Goal: Transaction & Acquisition: Purchase product/service

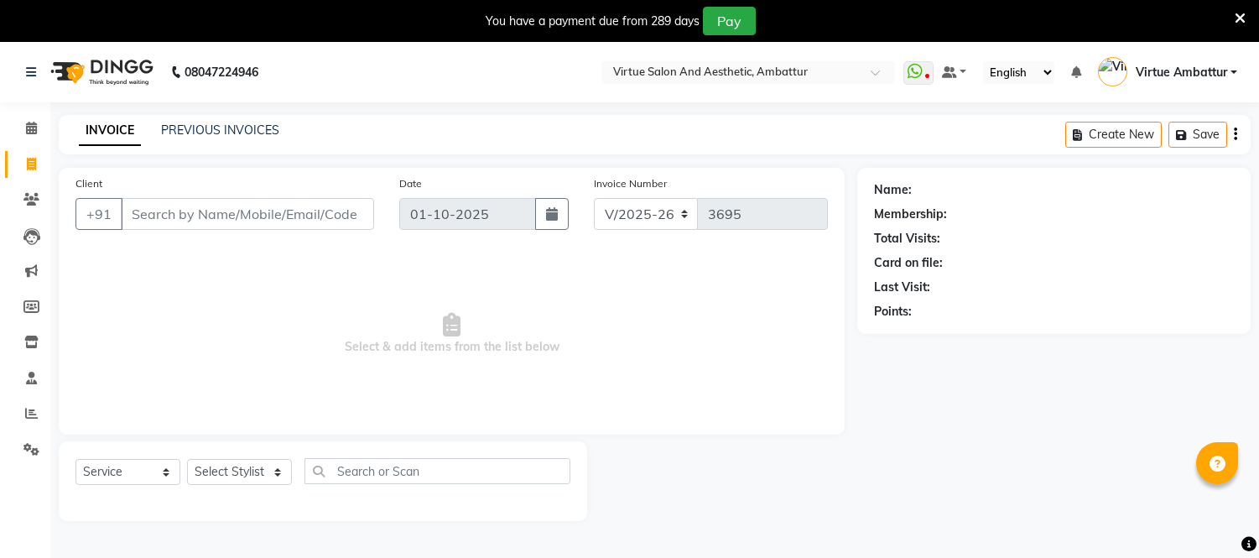
select select "5237"
select select "service"
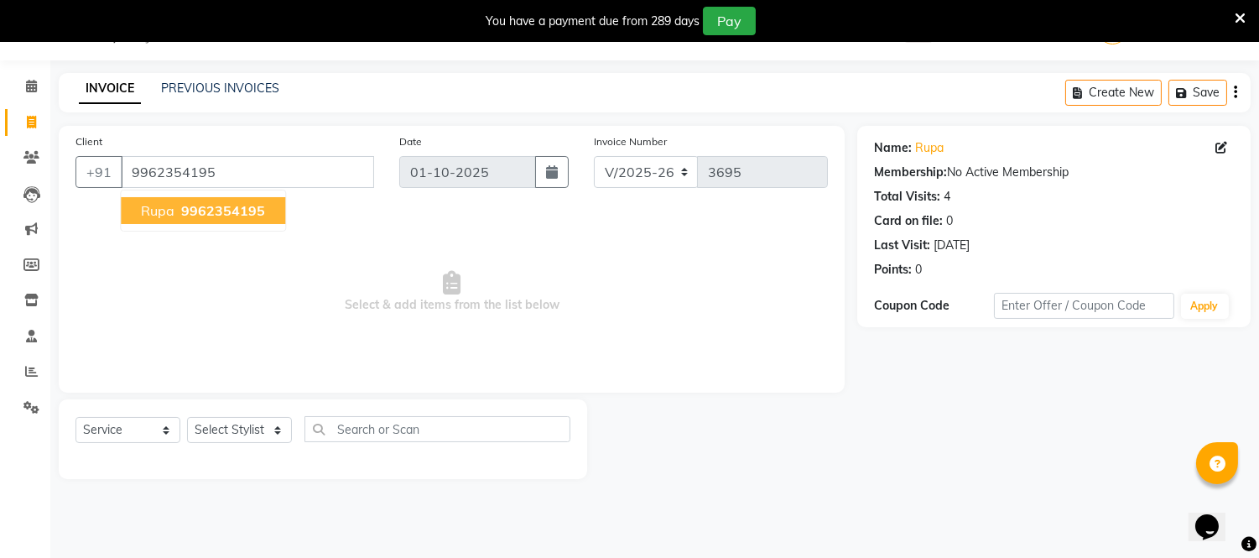
click at [223, 203] on span "9962354195" at bounding box center [223, 210] width 84 height 17
click at [935, 143] on link "Rupa" at bounding box center [929, 148] width 29 height 18
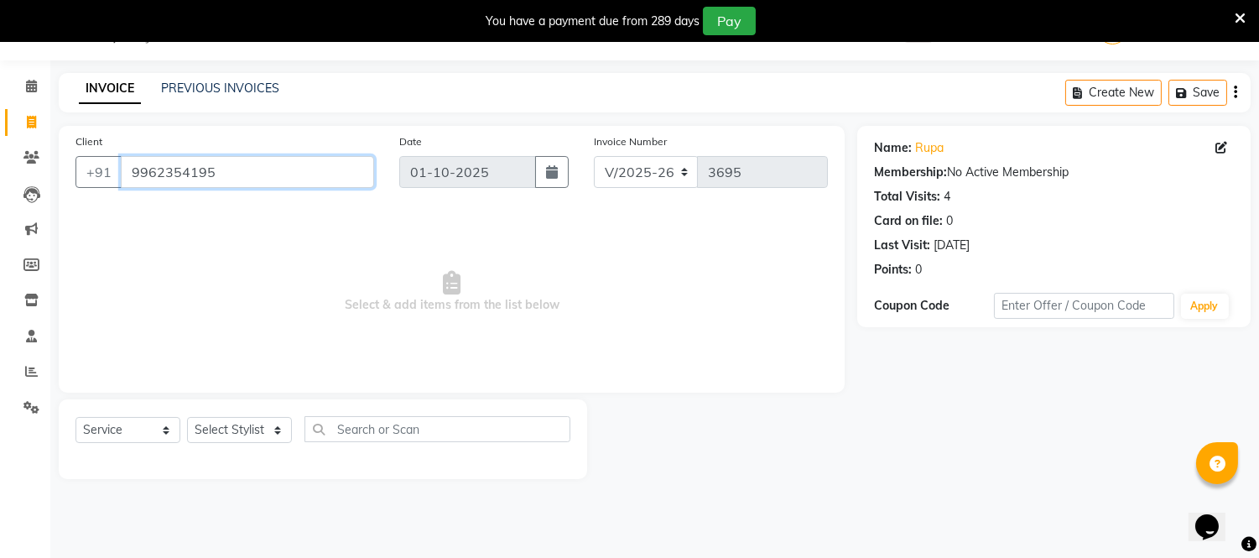
click at [279, 173] on input "9962354195" at bounding box center [247, 172] width 253 height 32
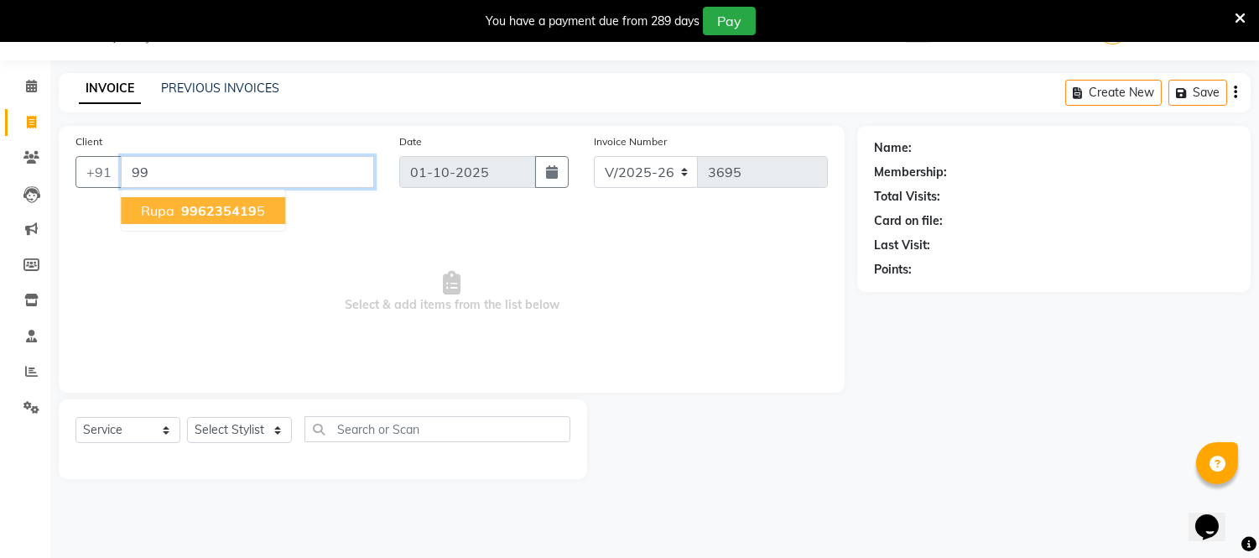
type input "9"
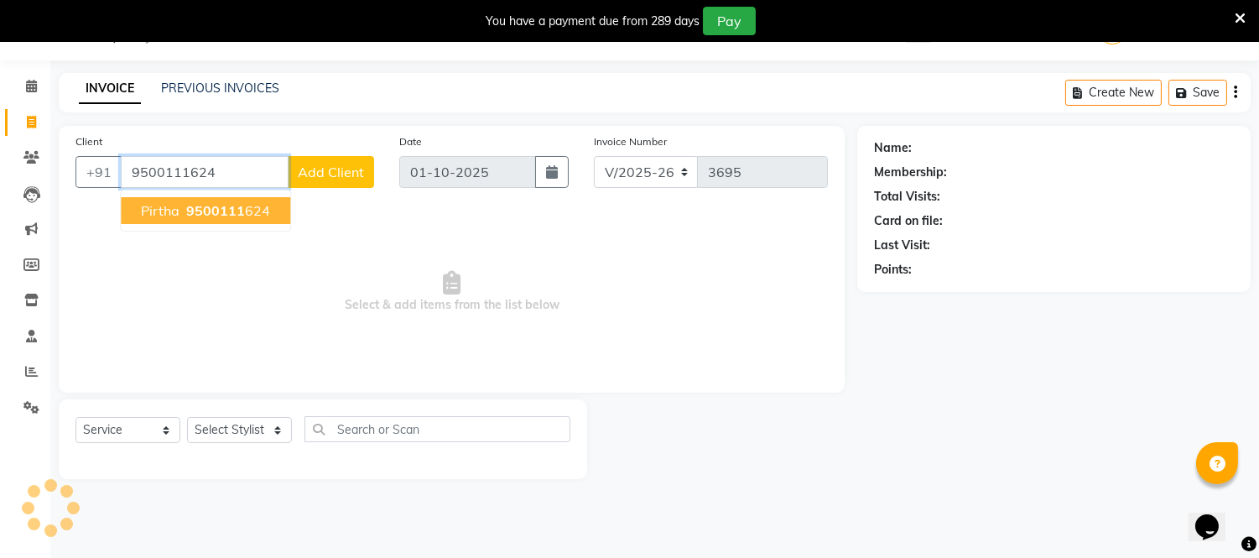
type input "9500111624"
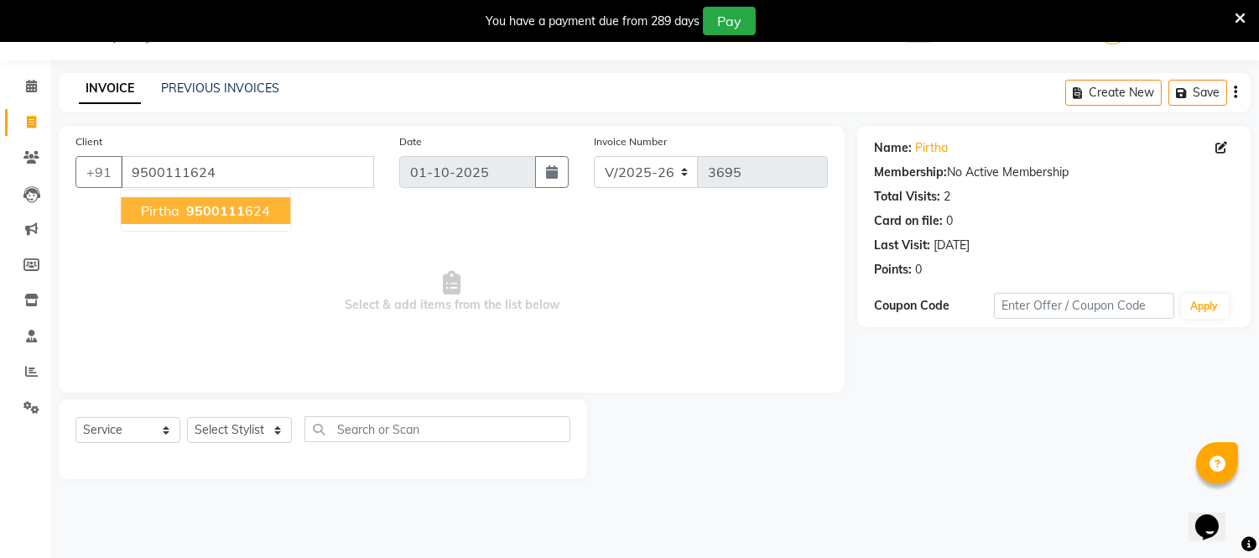
click at [232, 200] on button "pirtha 9500111 624" at bounding box center [205, 210] width 169 height 27
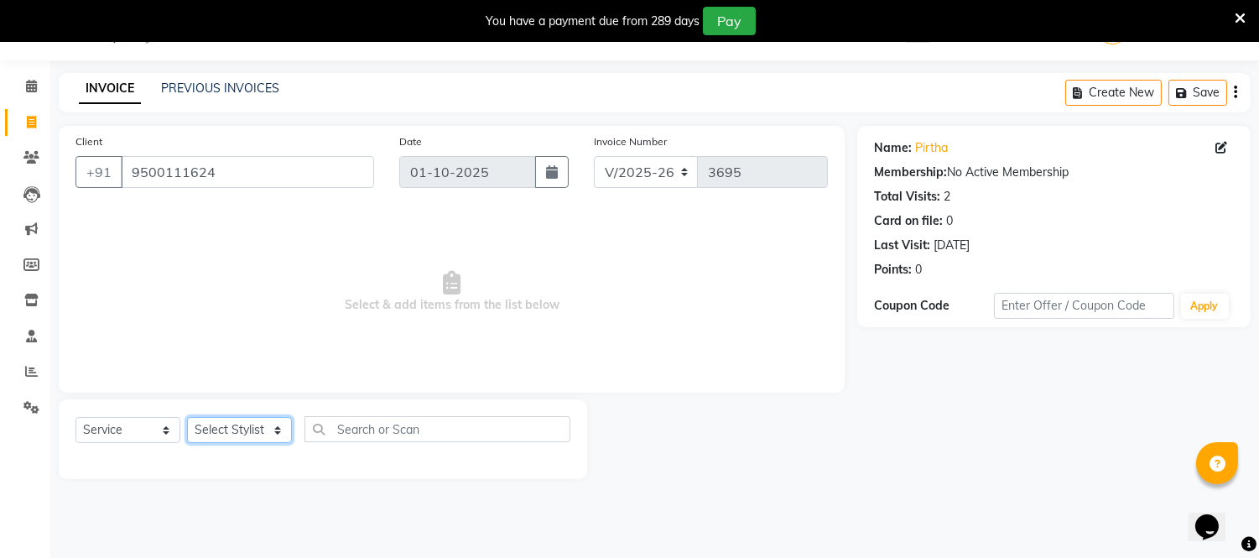
click at [263, 426] on select "Select Stylist Archana Bhagi Deepika Devi Dilip Divya Dolly Dr Prakash Faizan G…" at bounding box center [239, 430] width 105 height 26
click at [273, 430] on select "Select Stylist Archana Bhagi Deepika Devi Dilip Divya Dolly Dr Prakash Faizan G…" at bounding box center [239, 430] width 105 height 26
select select "40580"
click at [187, 418] on select "Select Stylist Archana Bhagi Deepika Devi Dilip Divya Dolly Dr Prakash Faizan G…" at bounding box center [239, 430] width 105 height 26
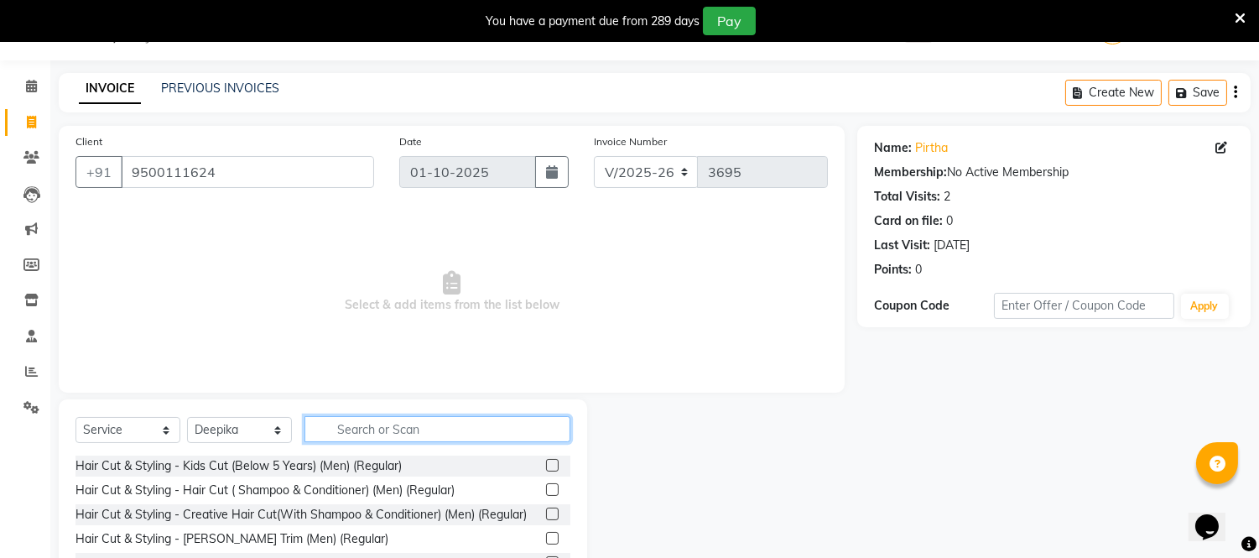
click at [362, 428] on input "text" at bounding box center [438, 429] width 266 height 26
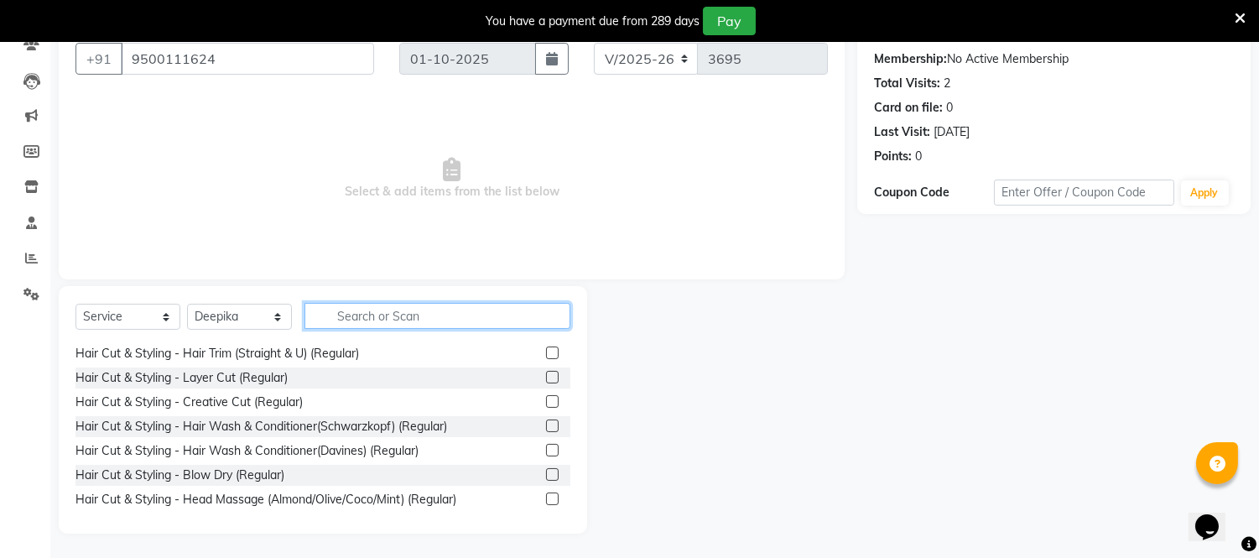
scroll to position [466, 0]
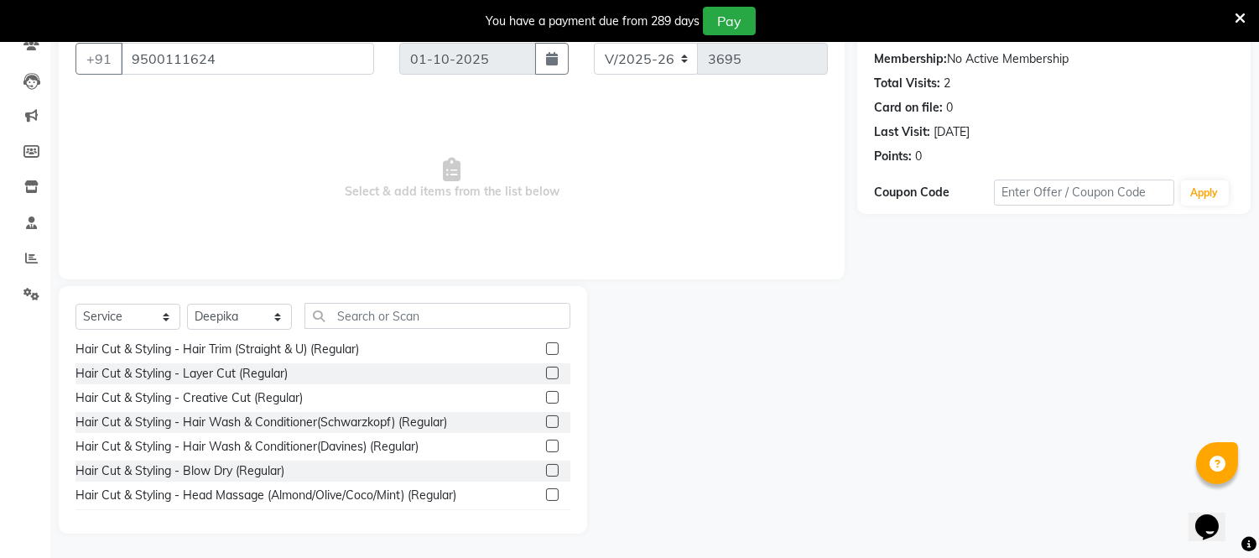
click at [546, 379] on label at bounding box center [552, 373] width 13 height 13
click at [546, 379] on input "checkbox" at bounding box center [551, 373] width 11 height 11
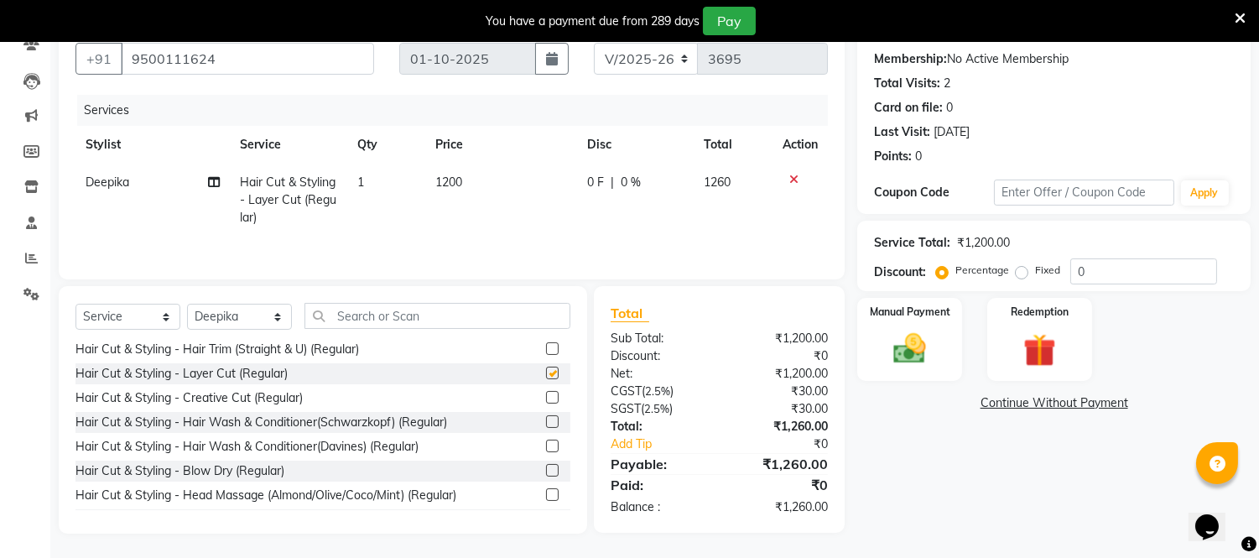
checkbox input "false"
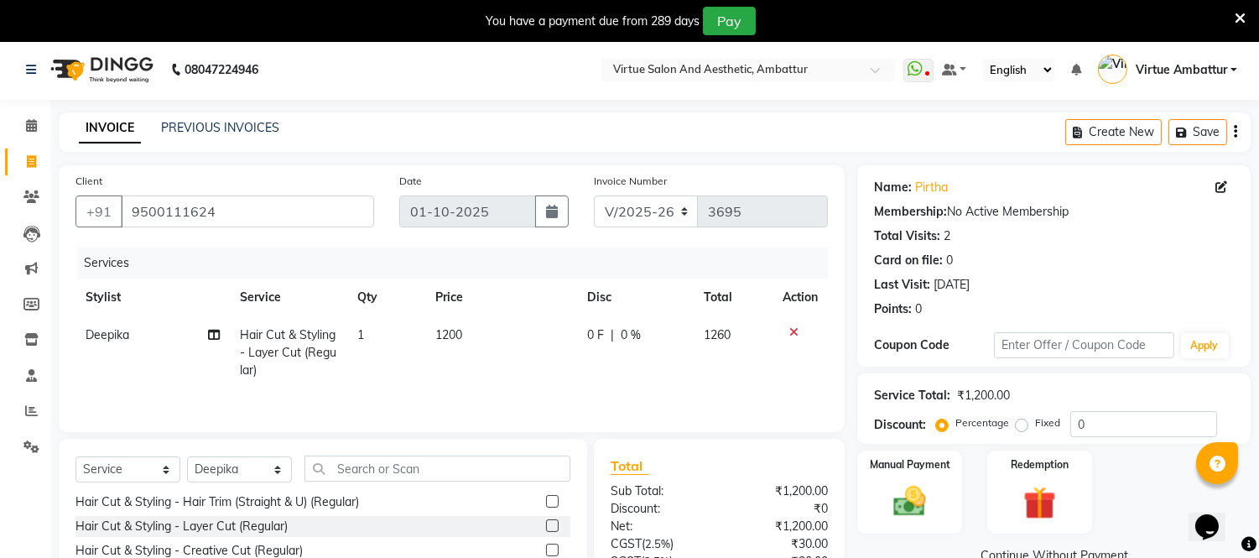
scroll to position [0, 0]
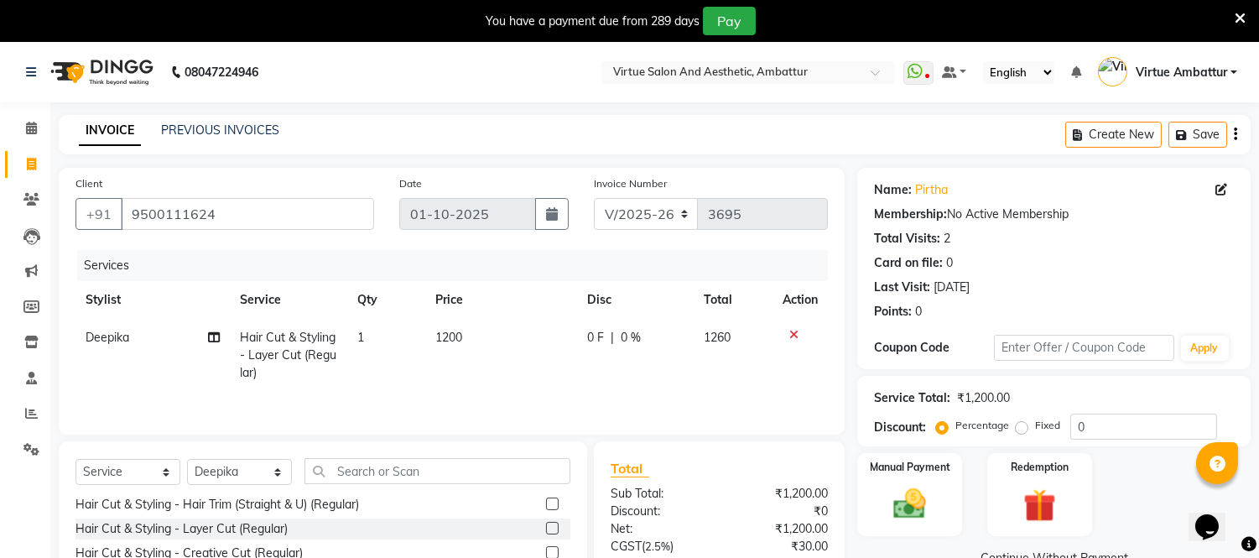
drag, startPoint x: 448, startPoint y: 338, endPoint x: 467, endPoint y: 366, distance: 33.7
click at [456, 352] on td "1200" at bounding box center [501, 355] width 152 height 73
select select "40580"
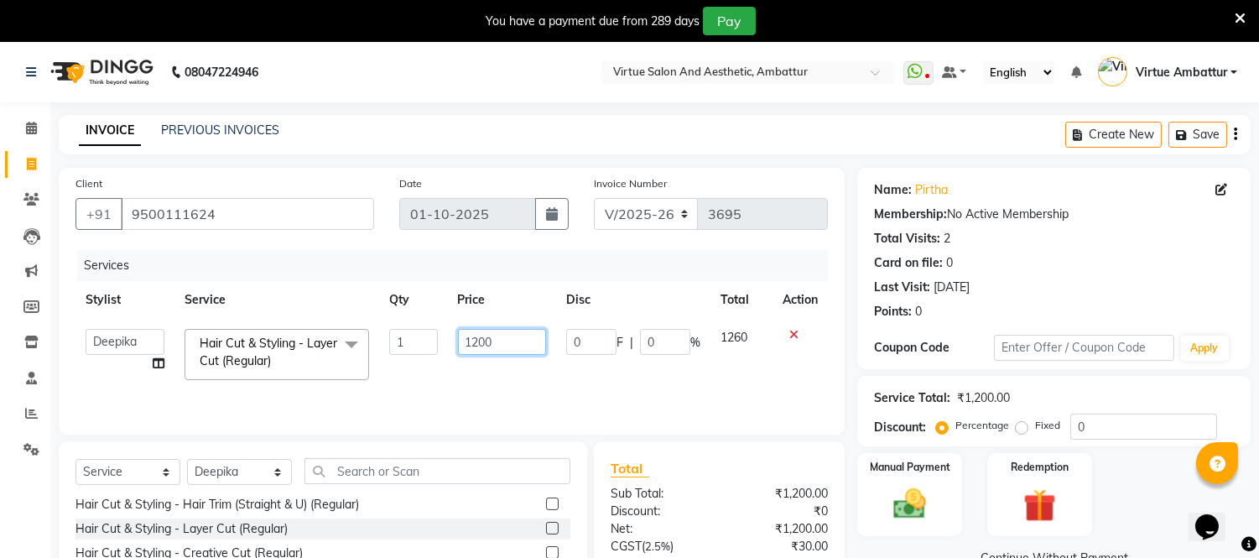
drag, startPoint x: 482, startPoint y: 344, endPoint x: 513, endPoint y: 392, distance: 57.5
click at [487, 357] on td "1200" at bounding box center [502, 354] width 108 height 71
type input "1500"
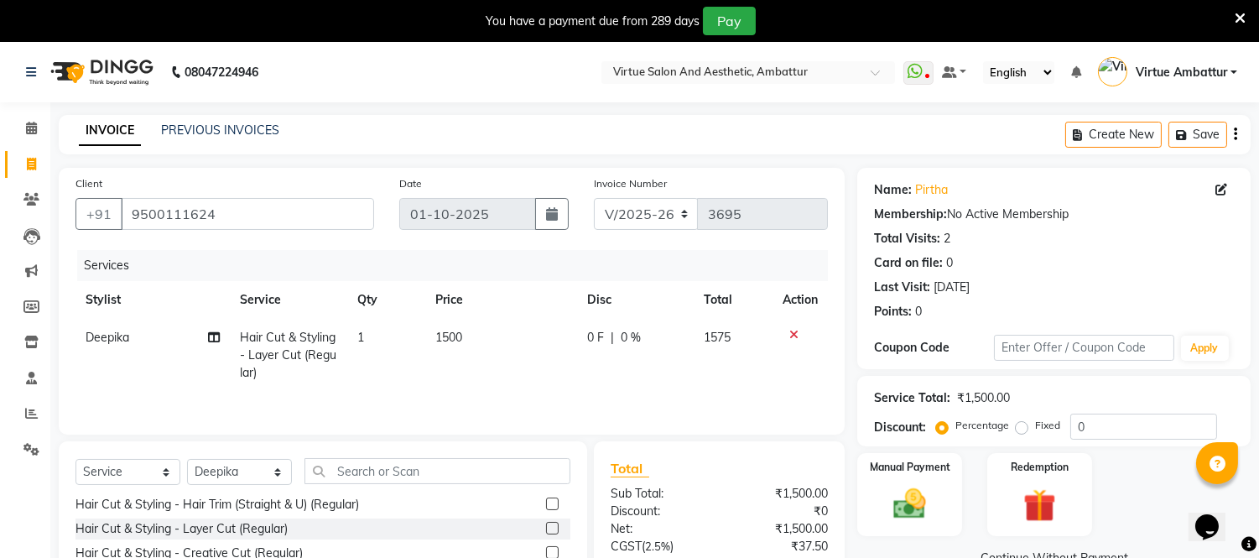
click at [654, 373] on td "0 F | 0 %" at bounding box center [635, 355] width 117 height 73
select select "40580"
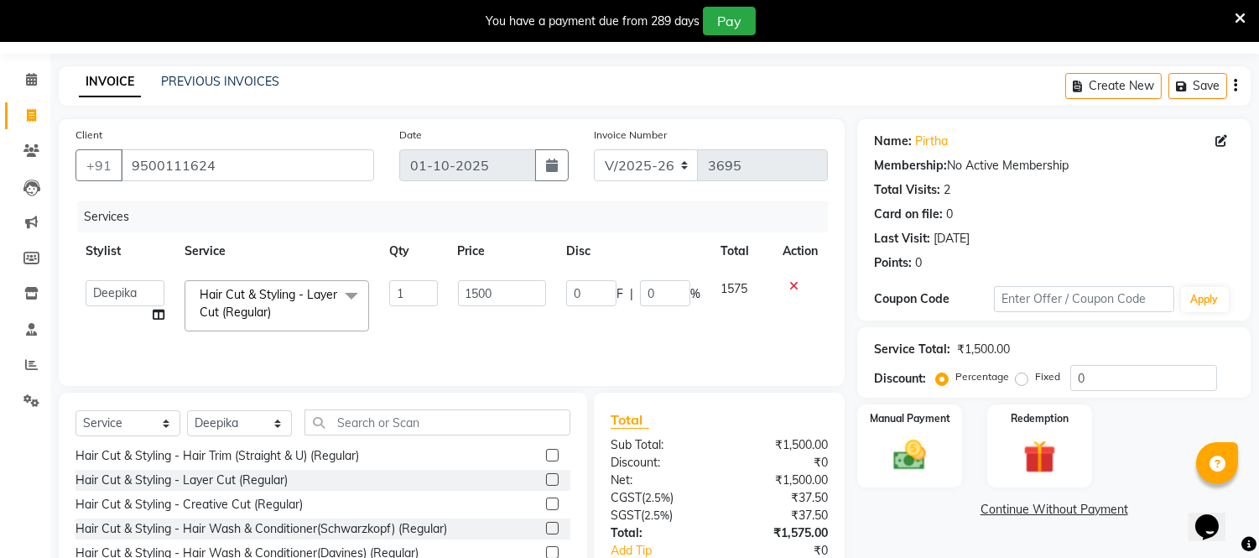
scroll to position [93, 0]
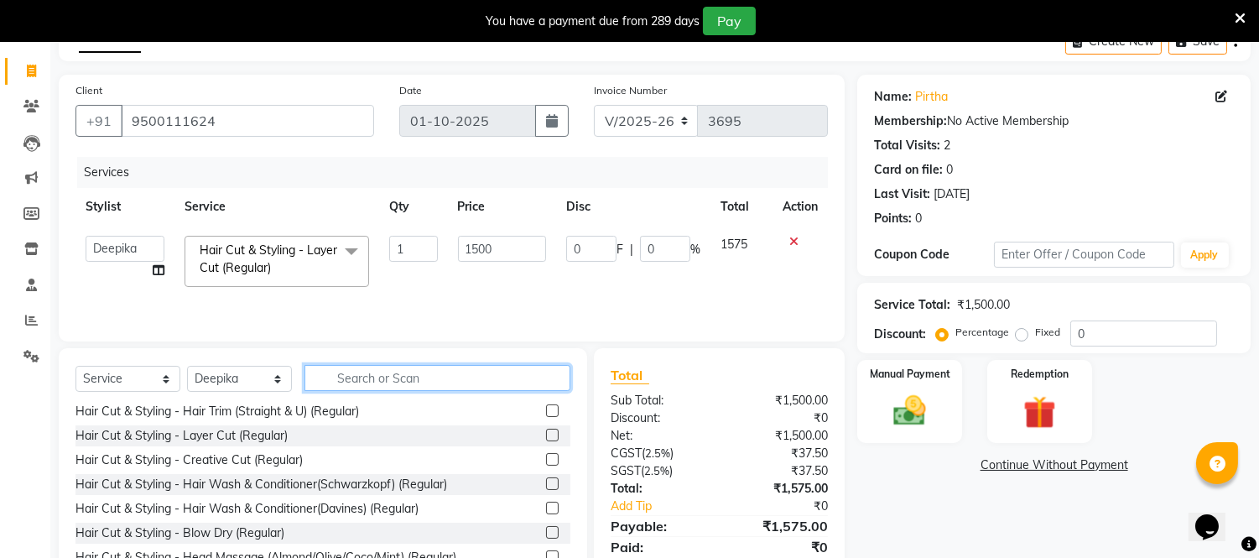
click at [378, 383] on input "text" at bounding box center [438, 378] width 266 height 26
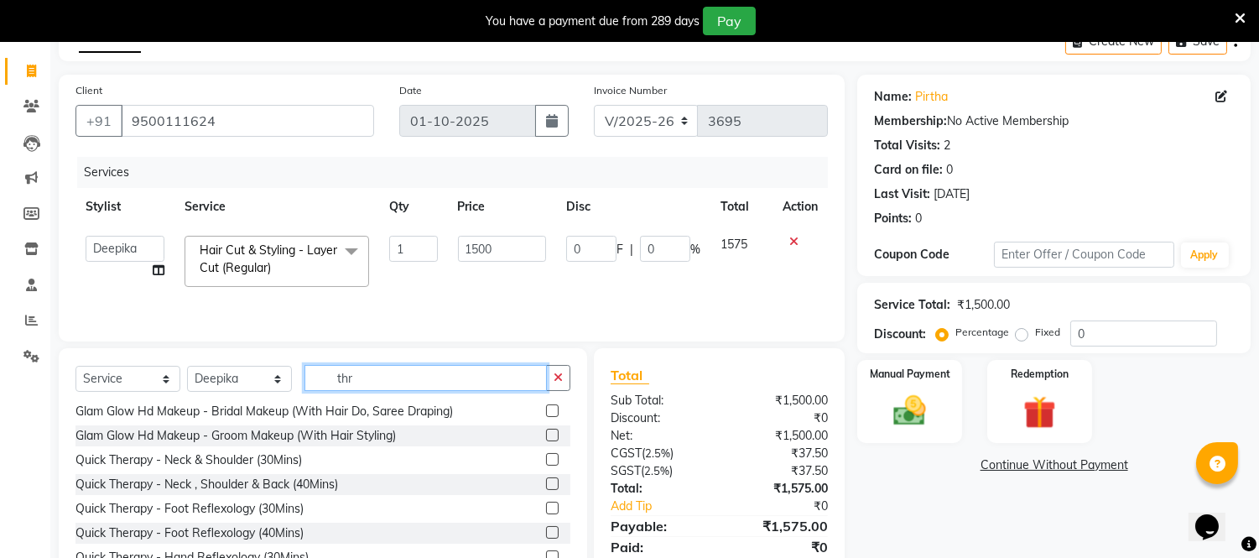
scroll to position [123, 0]
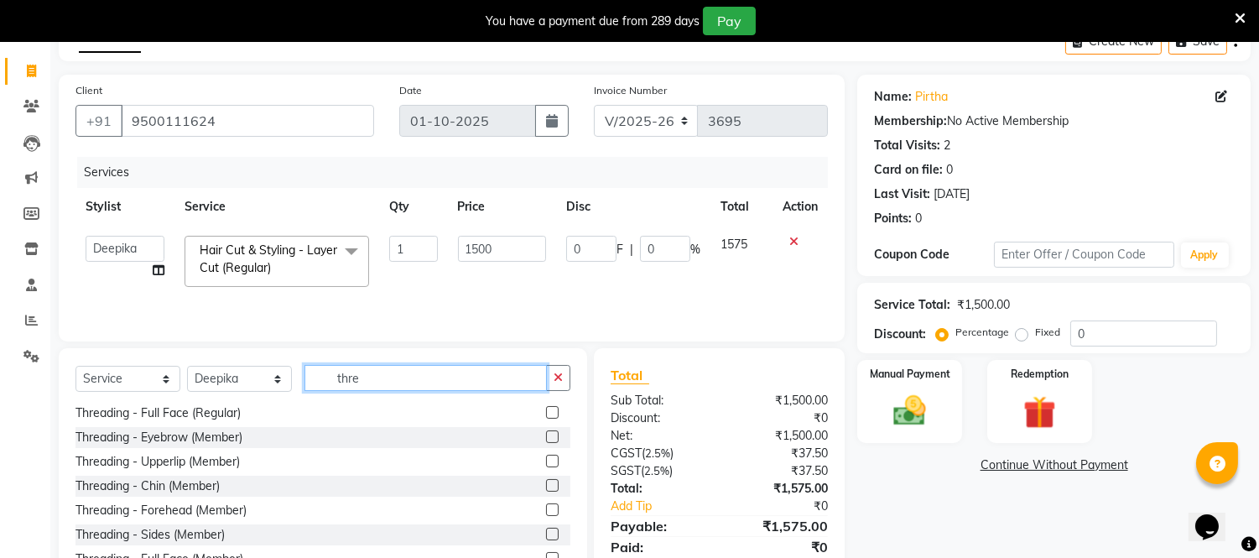
type input "thre"
click at [546, 439] on label at bounding box center [552, 436] width 13 height 13
click at [546, 439] on input "checkbox" at bounding box center [551, 437] width 11 height 11
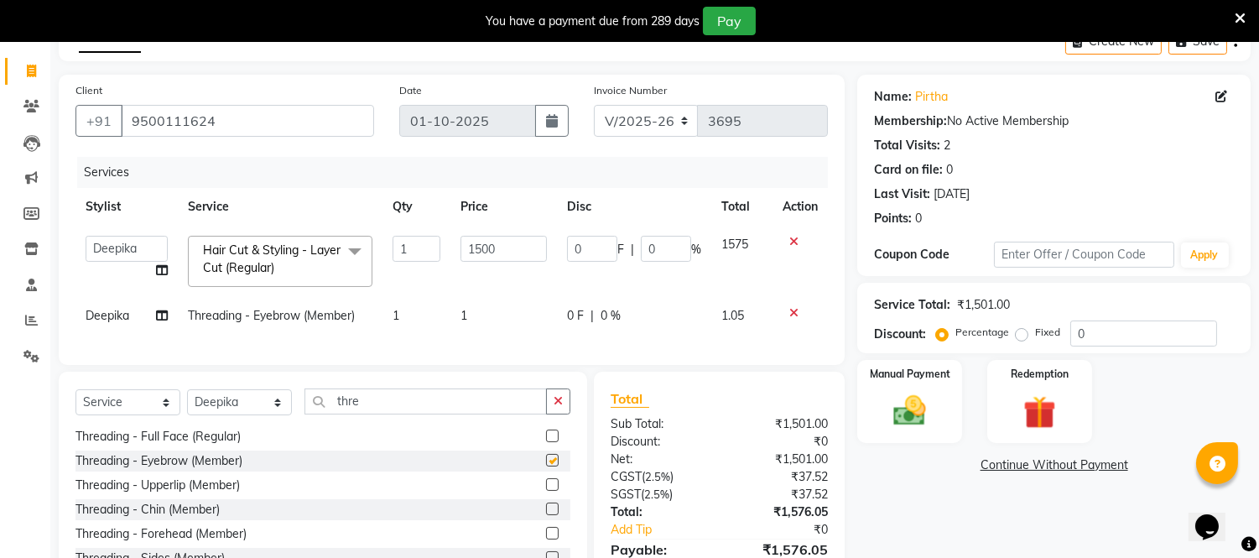
checkbox input "false"
click at [466, 320] on span "1" at bounding box center [464, 315] width 7 height 15
select select "40580"
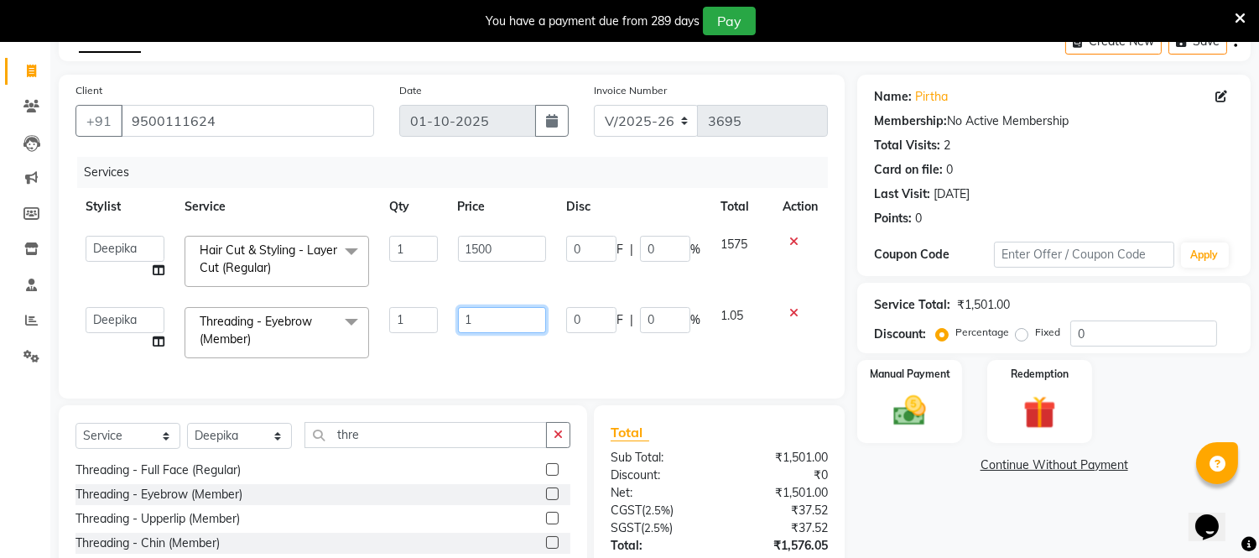
click at [483, 325] on input "1" at bounding box center [502, 320] width 88 height 26
click at [507, 247] on input "1500" at bounding box center [502, 249] width 88 height 26
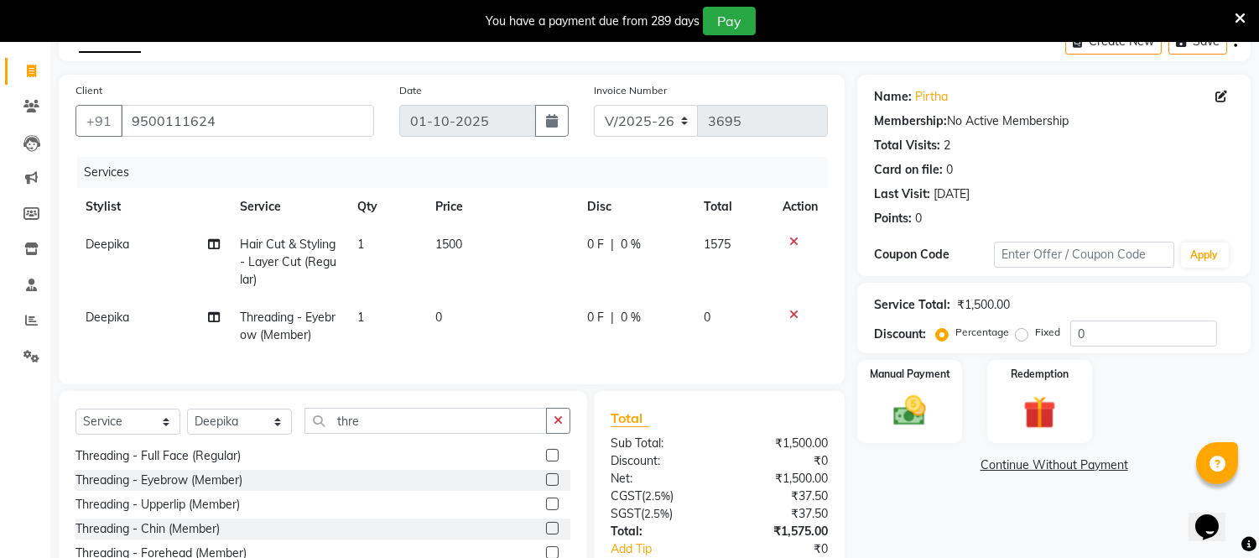
click at [789, 237] on icon at bounding box center [793, 242] width 9 height 12
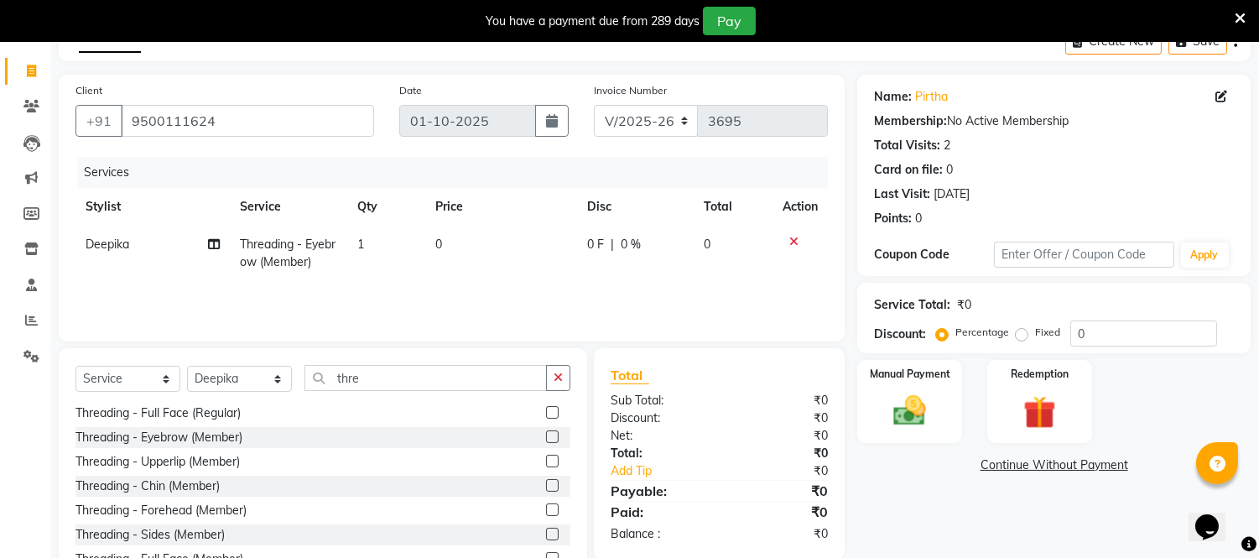
click at [445, 241] on td "0" at bounding box center [501, 253] width 152 height 55
select select "40580"
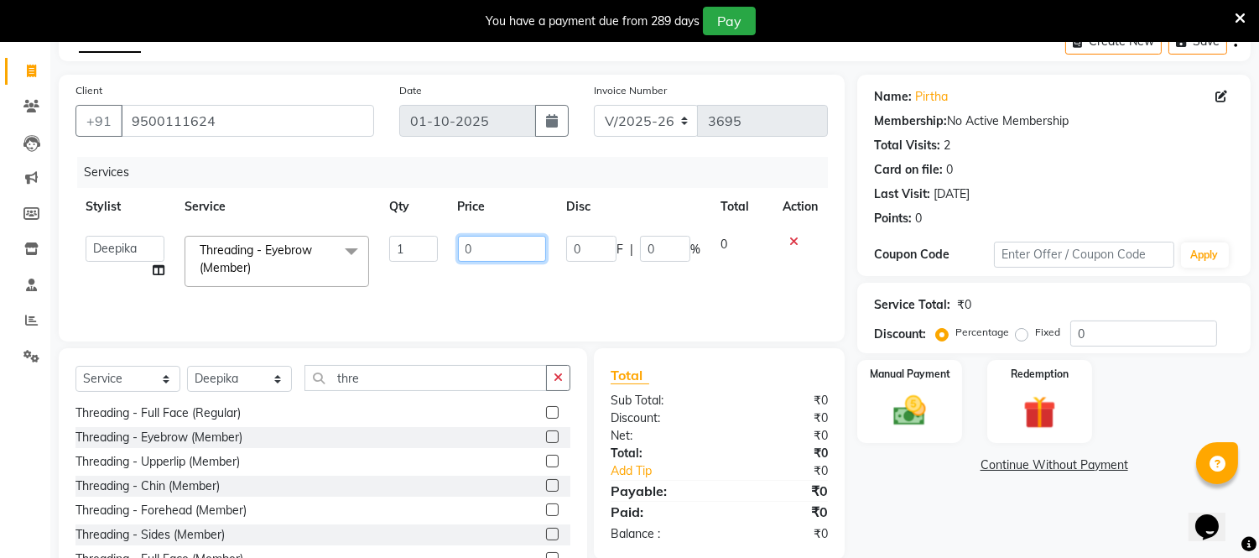
click at [491, 252] on input "0" at bounding box center [502, 249] width 88 height 26
click at [790, 238] on icon at bounding box center [793, 242] width 9 height 12
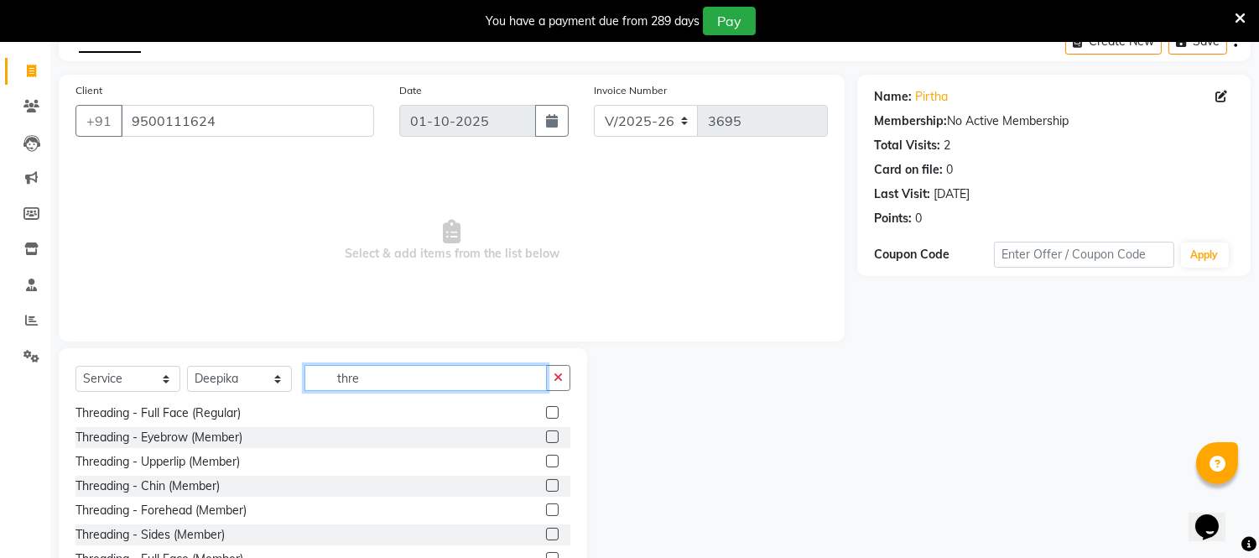
click at [383, 378] on input "thre" at bounding box center [426, 378] width 242 height 26
click at [546, 437] on label at bounding box center [552, 436] width 13 height 13
click at [546, 437] on input "checkbox" at bounding box center [551, 437] width 11 height 11
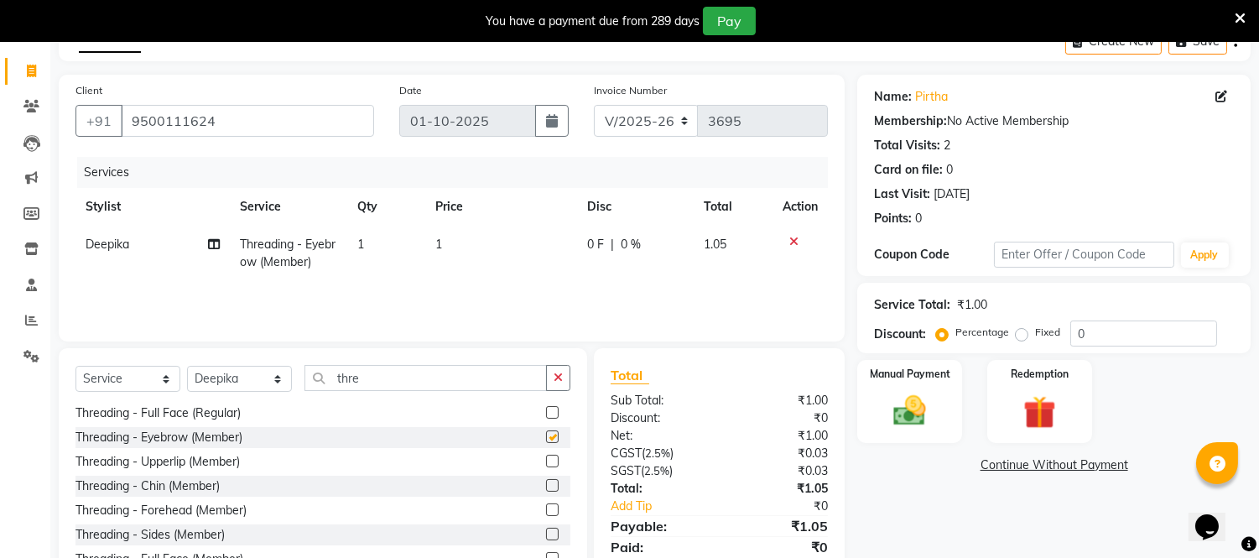
checkbox input "false"
click at [546, 461] on label at bounding box center [552, 461] width 13 height 13
click at [546, 461] on input "checkbox" at bounding box center [551, 461] width 11 height 11
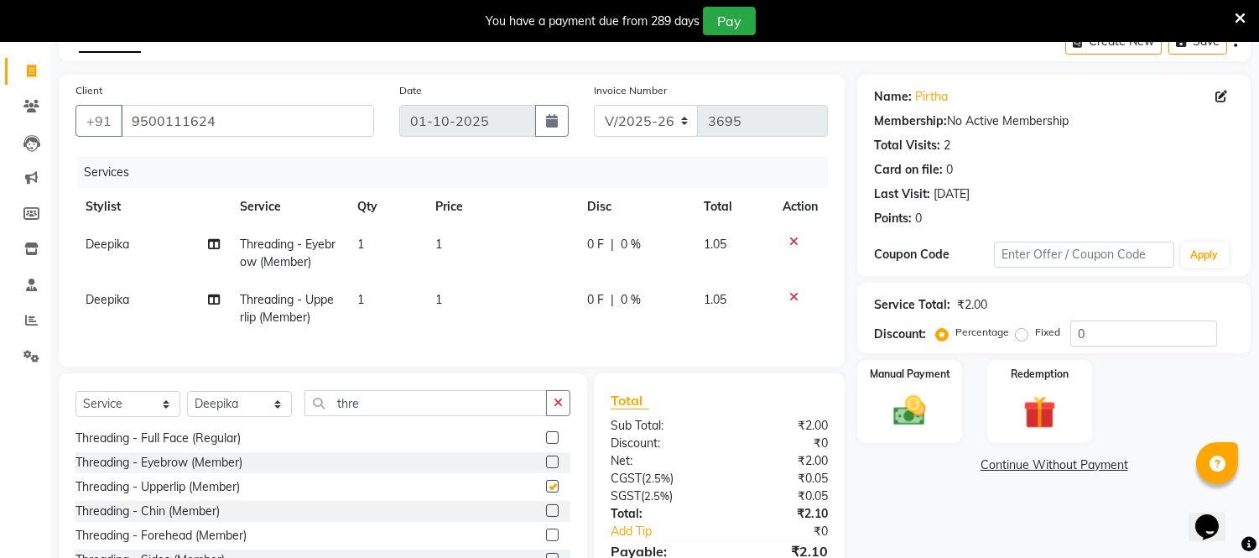
checkbox input "false"
click at [448, 300] on td "1" at bounding box center [501, 308] width 152 height 55
select select "40580"
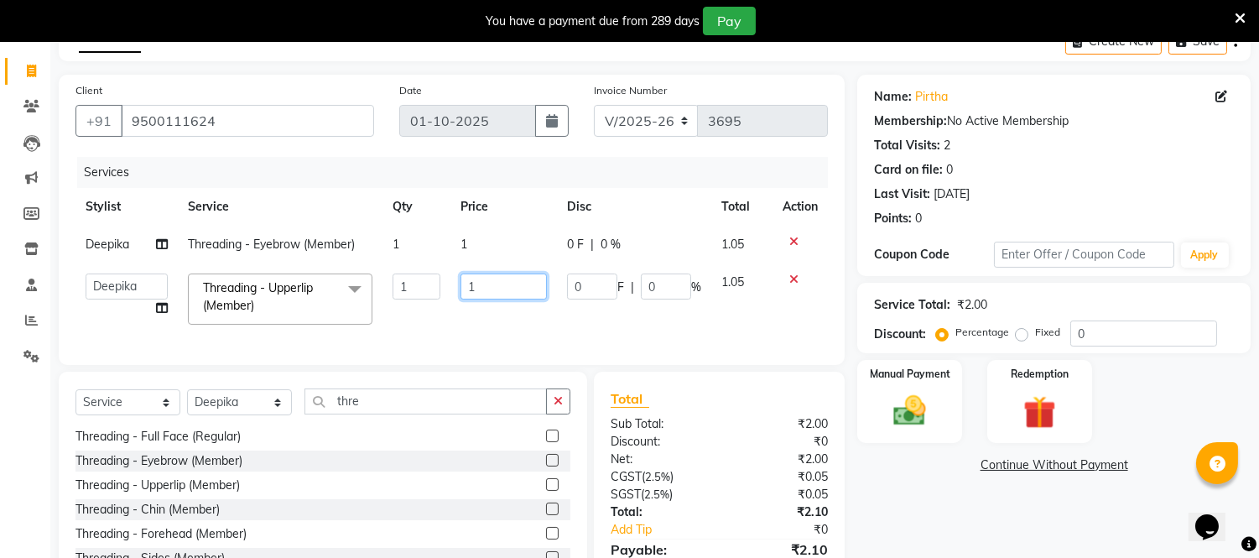
click at [493, 291] on input "1" at bounding box center [504, 286] width 86 height 26
type input "60"
click at [493, 243] on td "1" at bounding box center [503, 245] width 107 height 38
select select "40580"
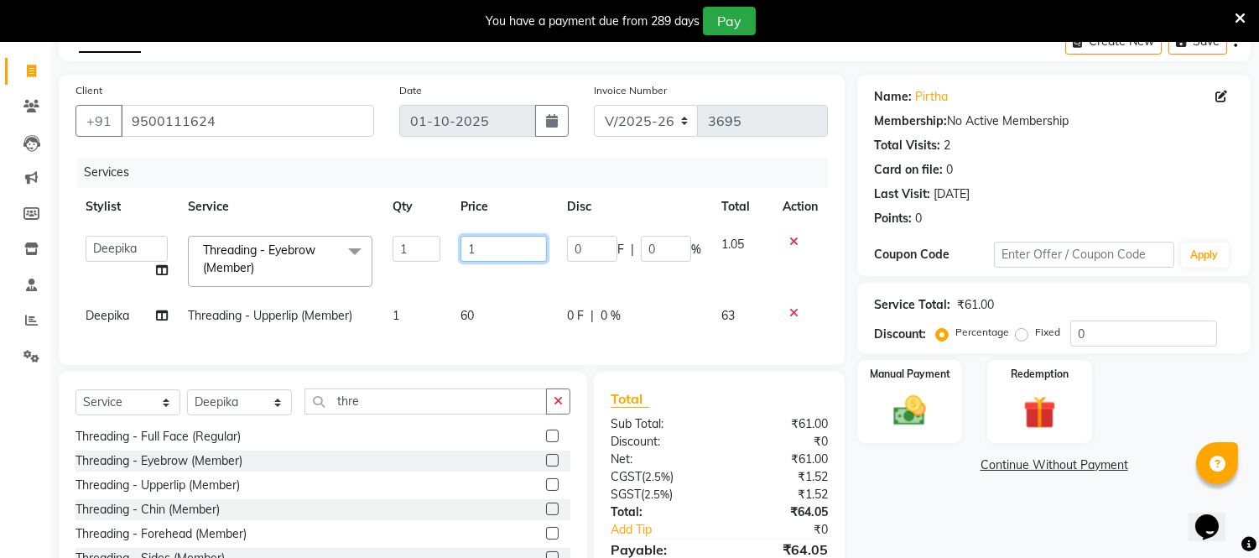
click at [487, 258] on input "1" at bounding box center [504, 249] width 86 height 26
type input "60"
click at [429, 341] on div "Services Stylist Service Qty Price Disc Total Action Archana Bhagi Deepika Devi…" at bounding box center [452, 252] width 752 height 191
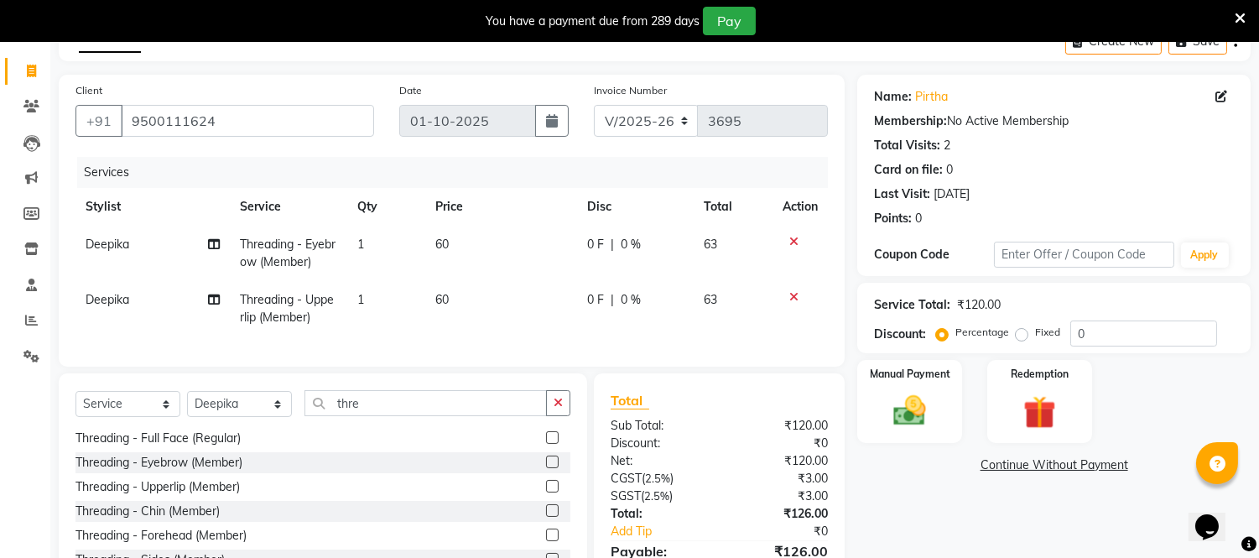
scroll to position [186, 0]
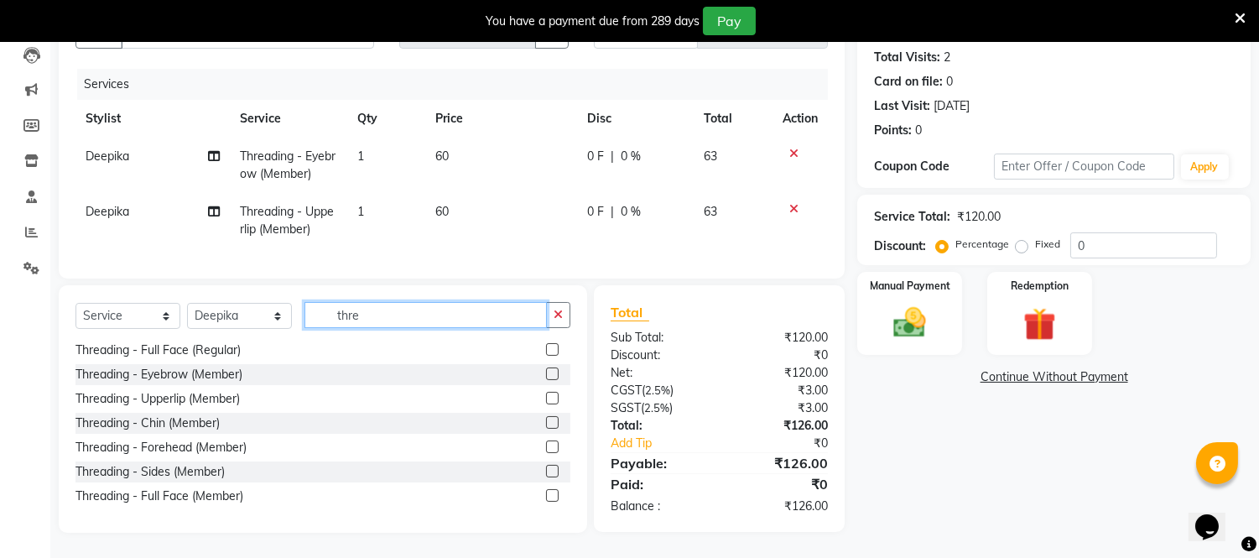
click at [399, 317] on input "thre" at bounding box center [426, 315] width 242 height 26
type input "t"
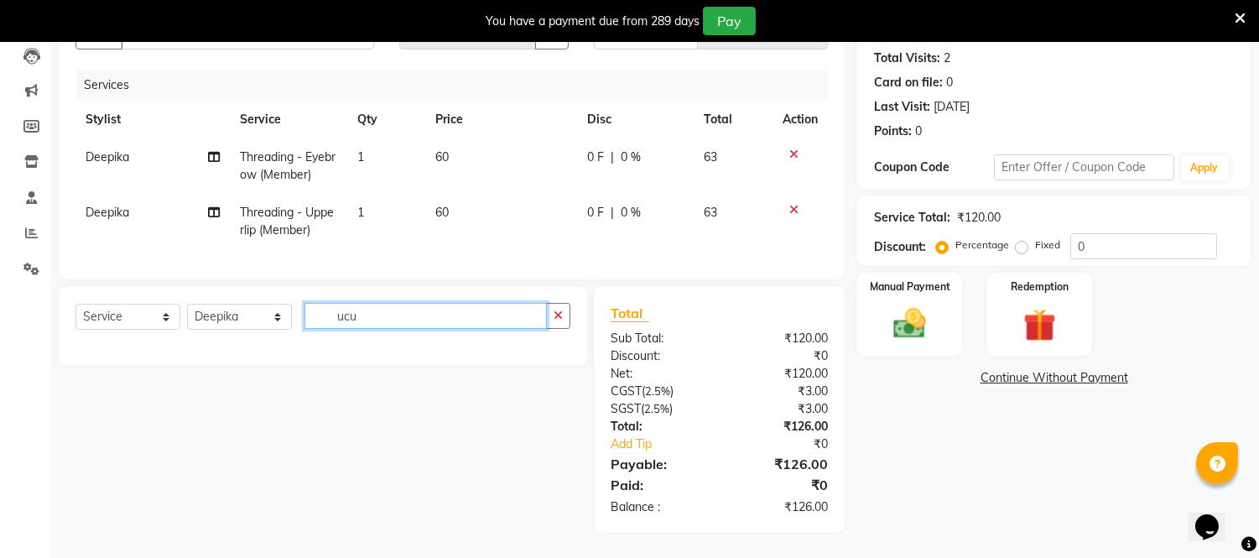
scroll to position [0, 0]
click at [342, 322] on input "ucut" at bounding box center [426, 316] width 242 height 26
click at [386, 325] on input "ucut" at bounding box center [426, 316] width 242 height 26
type input "u"
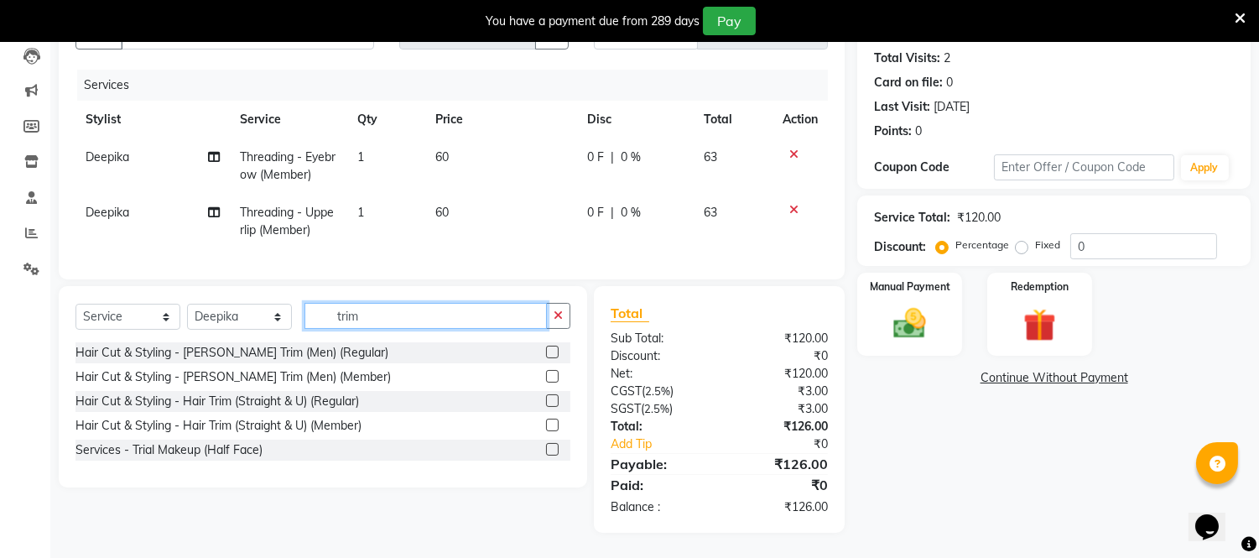
scroll to position [194, 0]
type input "trim"
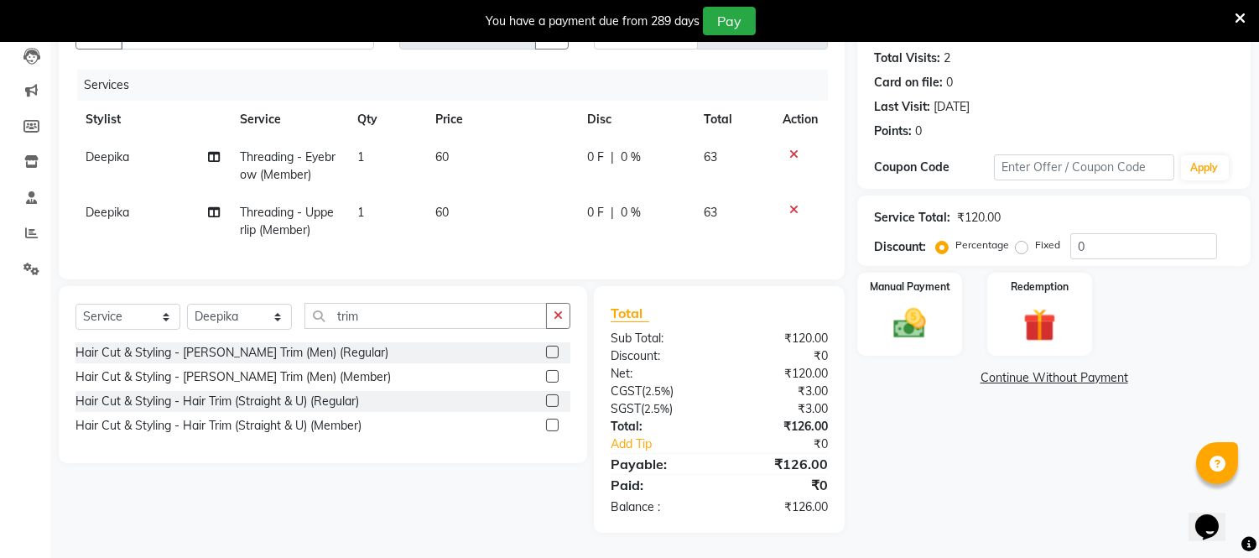
click at [551, 404] on label at bounding box center [552, 400] width 13 height 13
click at [551, 404] on input "checkbox" at bounding box center [551, 401] width 11 height 11
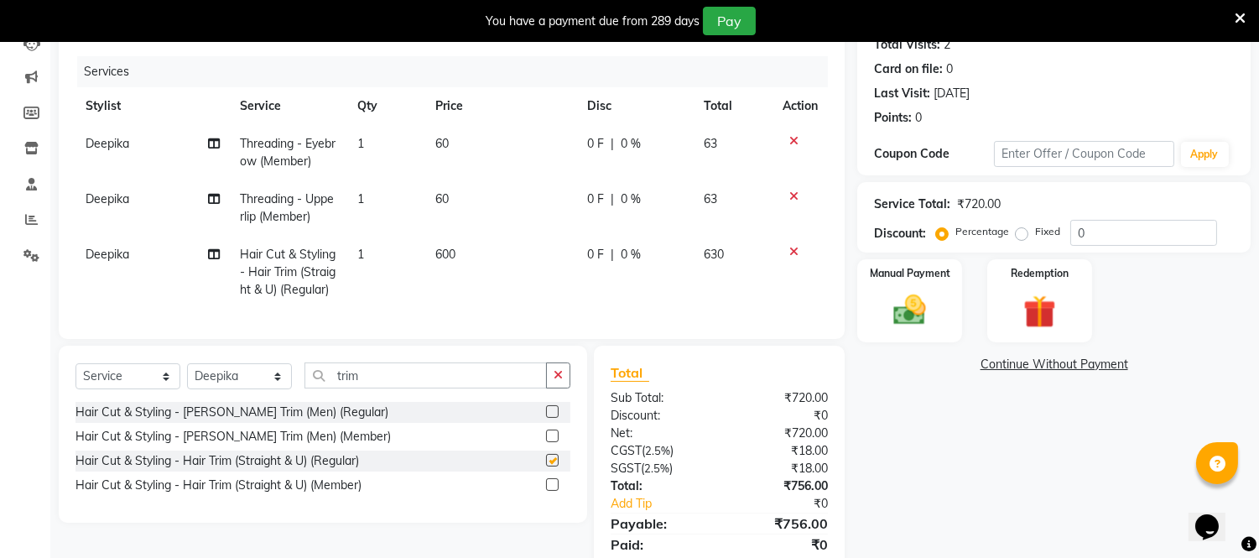
checkbox input "false"
drag, startPoint x: 429, startPoint y: 255, endPoint x: 450, endPoint y: 260, distance: 21.6
click at [440, 260] on td "600" at bounding box center [501, 272] width 152 height 73
select select "40580"
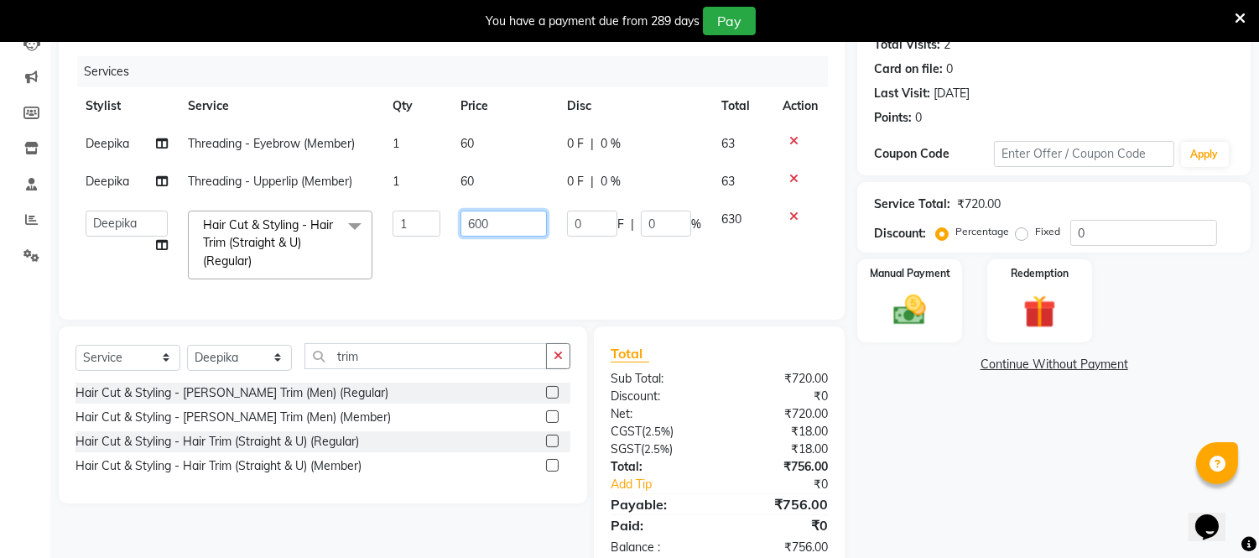
drag, startPoint x: 476, startPoint y: 223, endPoint x: 489, endPoint y: 269, distance: 48.1
click at [481, 242] on td "600" at bounding box center [503, 244] width 107 height 89
type input "800"
click at [624, 278] on td "0 F | 0 %" at bounding box center [634, 244] width 154 height 89
select select "40580"
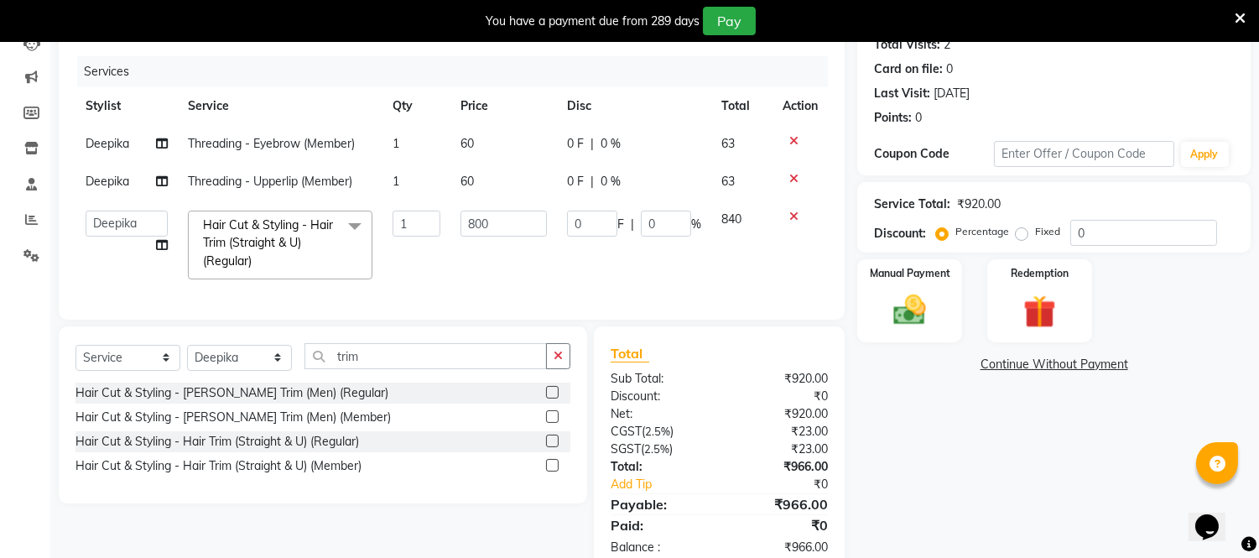
click at [118, 180] on span "Deepika" at bounding box center [108, 181] width 44 height 15
select select "40580"
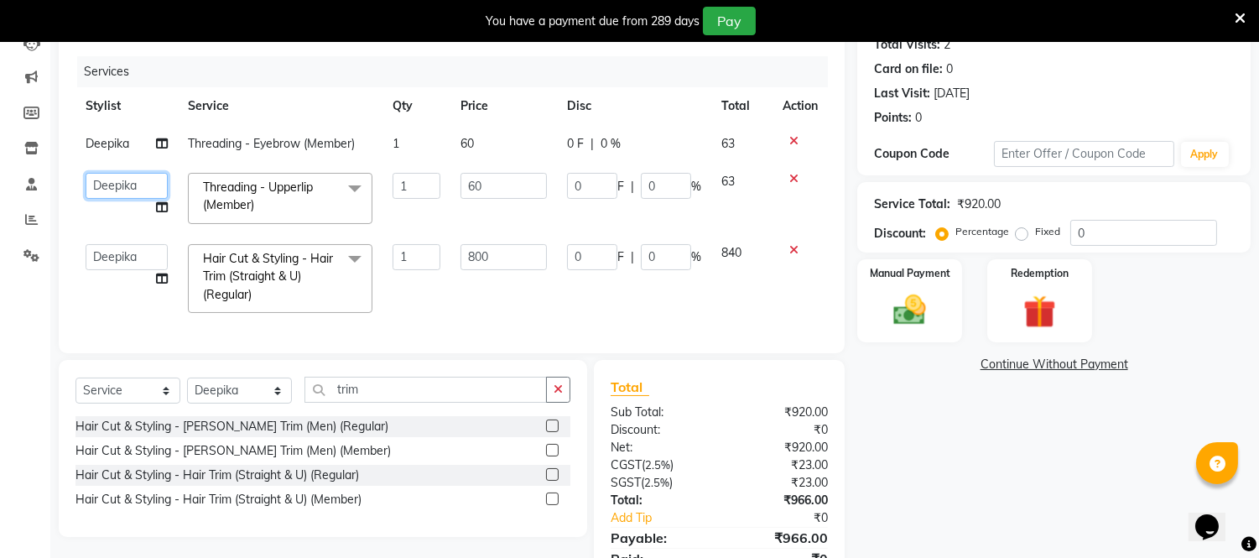
click at [128, 182] on select "Archana Bhagi Deepika Devi Dilip Divya Dolly Dr Prakash Faizan Geetha Virtue TC…" at bounding box center [127, 186] width 82 height 26
select select "50476"
click at [120, 139] on span "Deepika" at bounding box center [108, 143] width 44 height 15
select select "40580"
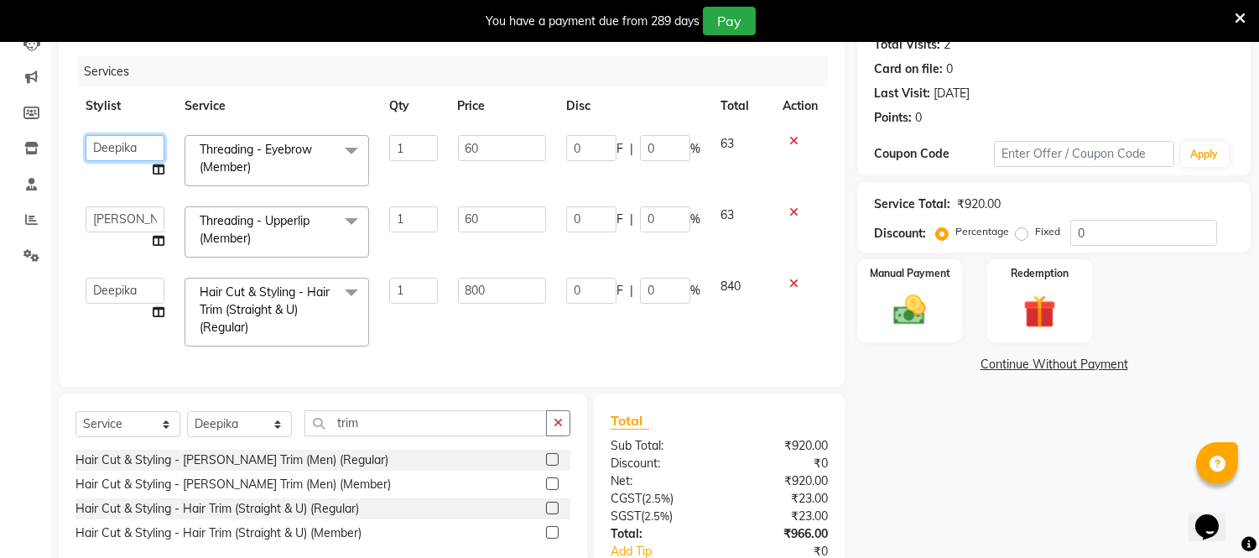
drag, startPoint x: 121, startPoint y: 143, endPoint x: 119, endPoint y: 151, distance: 8.6
click at [120, 143] on select "Archana Bhagi Deepika Devi Dilip Divya Dolly Dr Prakash Faizan Geetha Virtue TC…" at bounding box center [125, 148] width 79 height 26
select select "50476"
click at [487, 148] on input "60" at bounding box center [502, 148] width 88 height 26
type input "6"
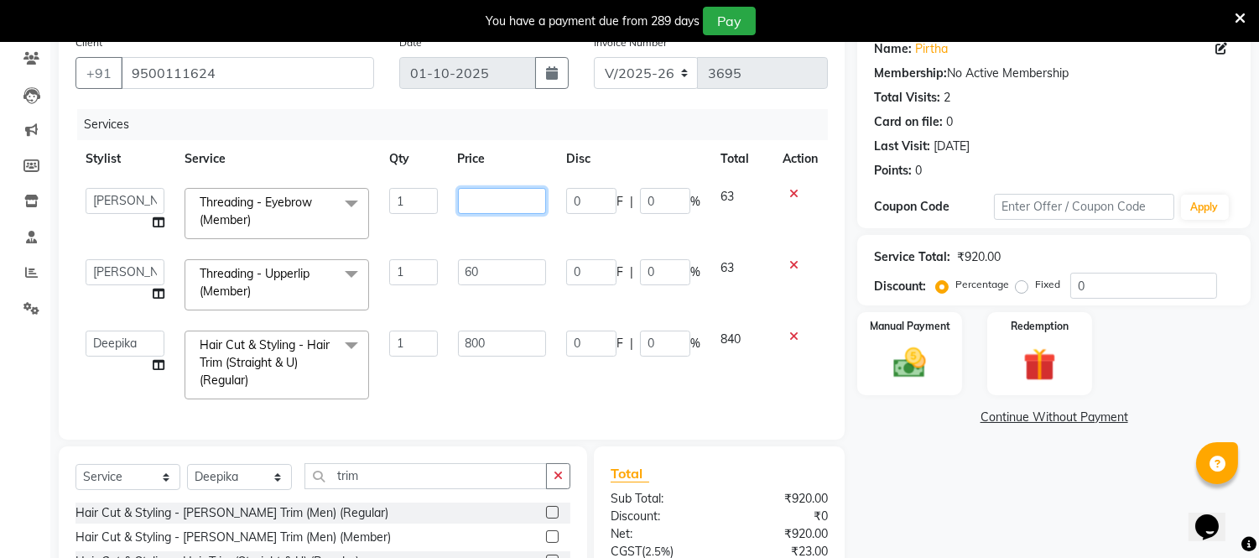
scroll to position [128, 0]
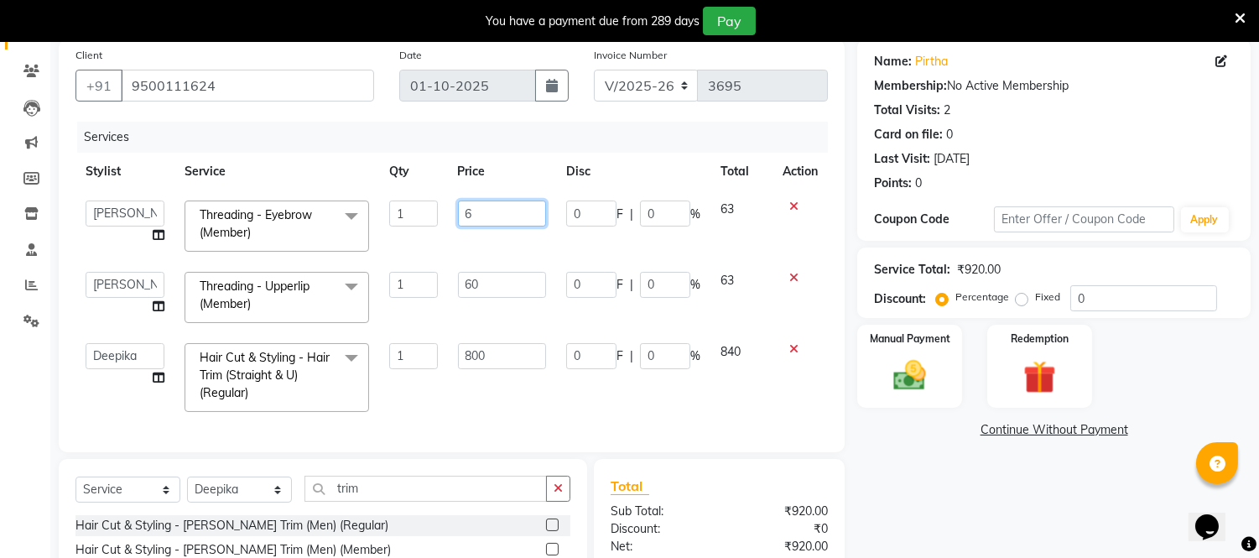
type input "60"
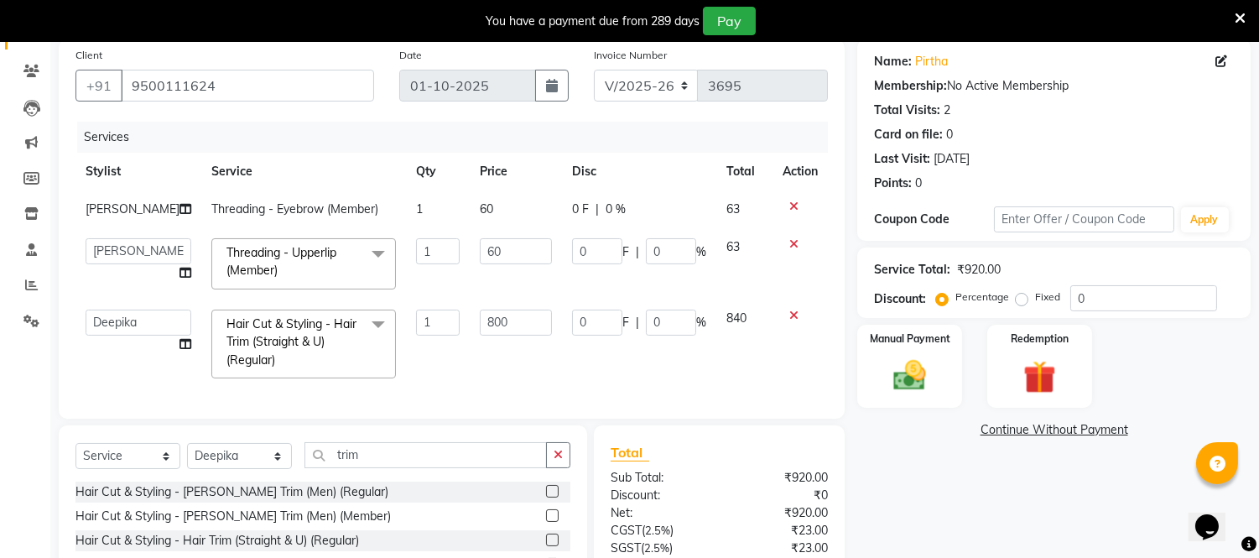
drag, startPoint x: 1061, startPoint y: 465, endPoint x: 685, endPoint y: 356, distance: 391.3
click at [1055, 465] on div "Name: Pirtha Membership: No Active Membership Total Visits: 2 Card on file: 0 L…" at bounding box center [1060, 355] width 406 height 633
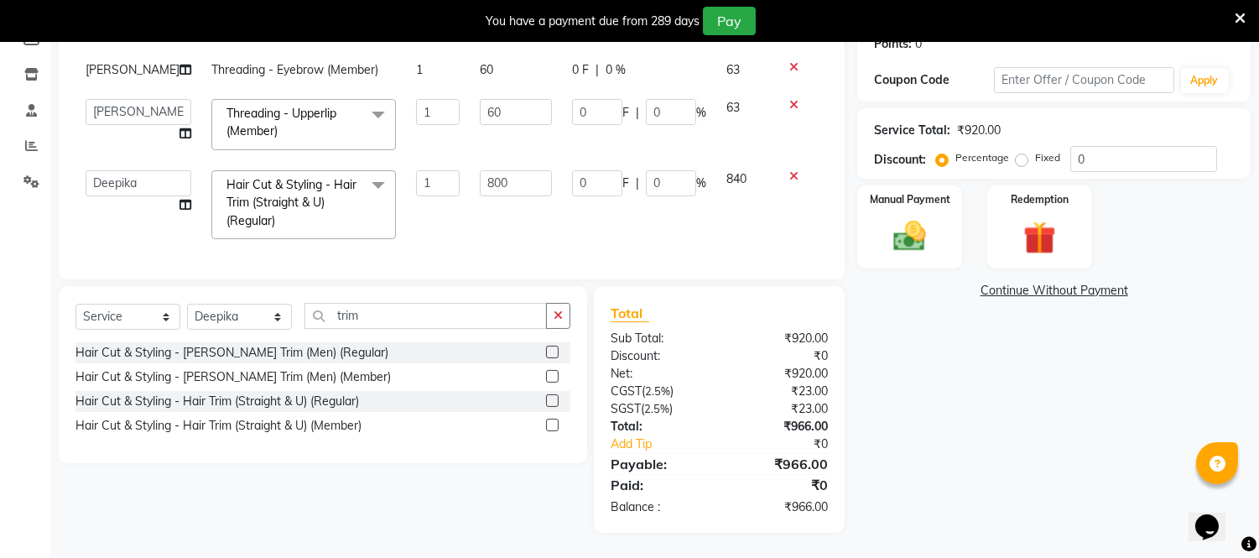
scroll to position [188, 0]
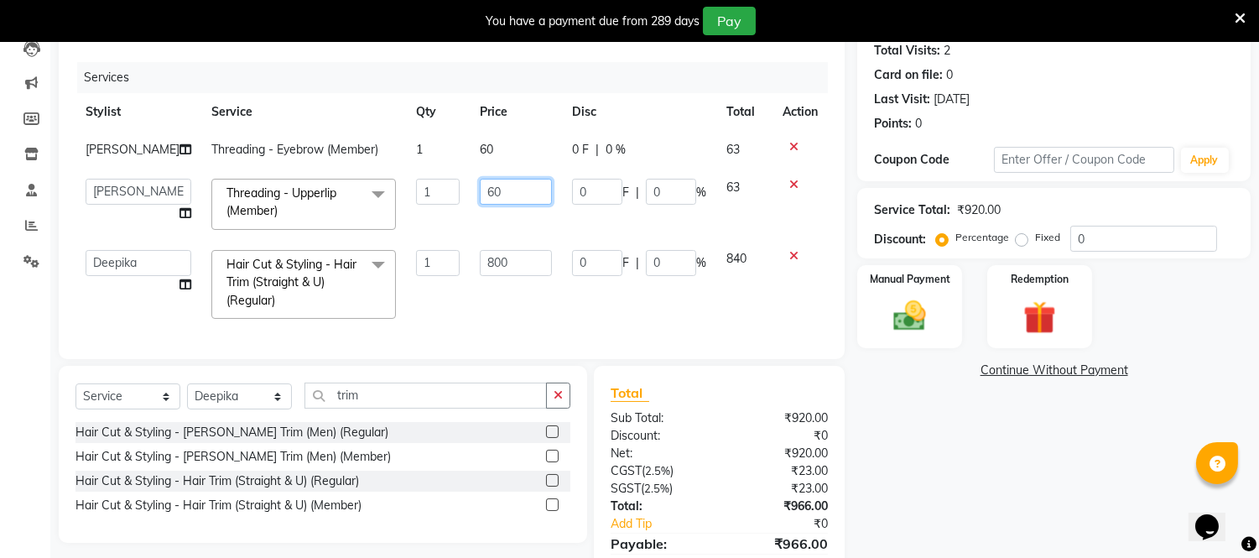
click at [489, 193] on input "60" at bounding box center [516, 192] width 72 height 26
type input "6"
type input "55"
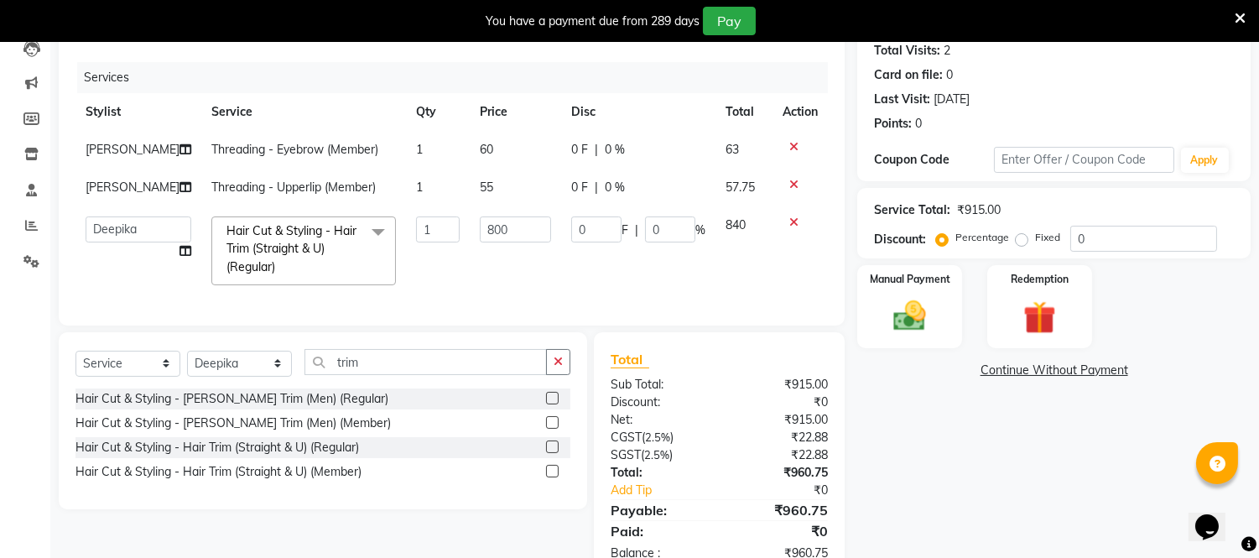
click at [894, 414] on div "Name: Pirtha Membership: No Active Membership Total Visits: 2 Card on file: 0 L…" at bounding box center [1060, 279] width 406 height 599
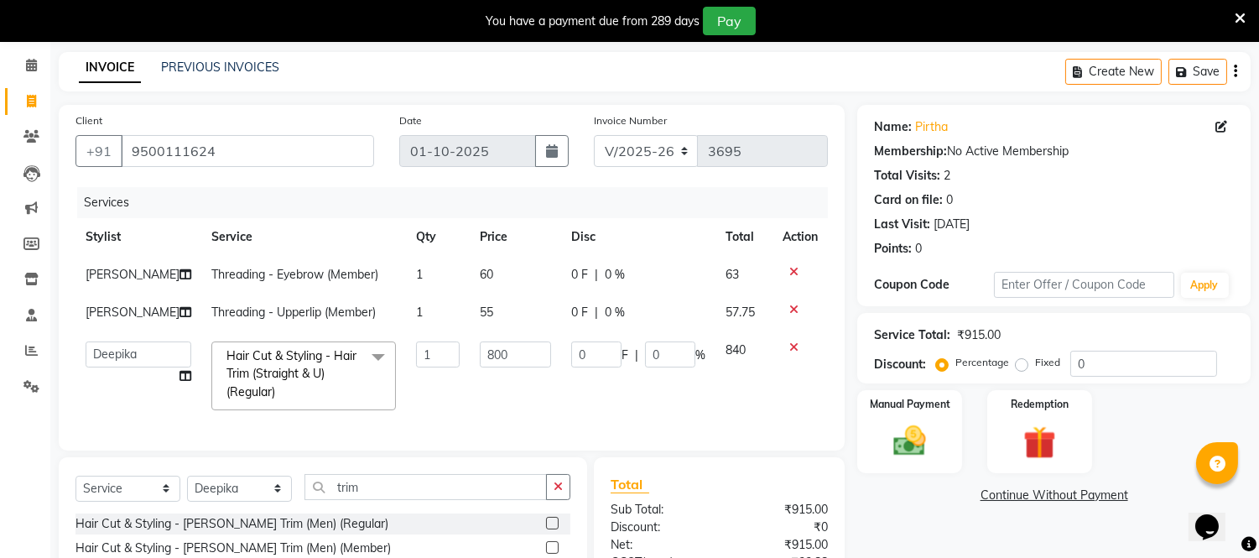
scroll to position [61, 0]
click at [489, 307] on td "55" at bounding box center [515, 314] width 91 height 38
select select "50476"
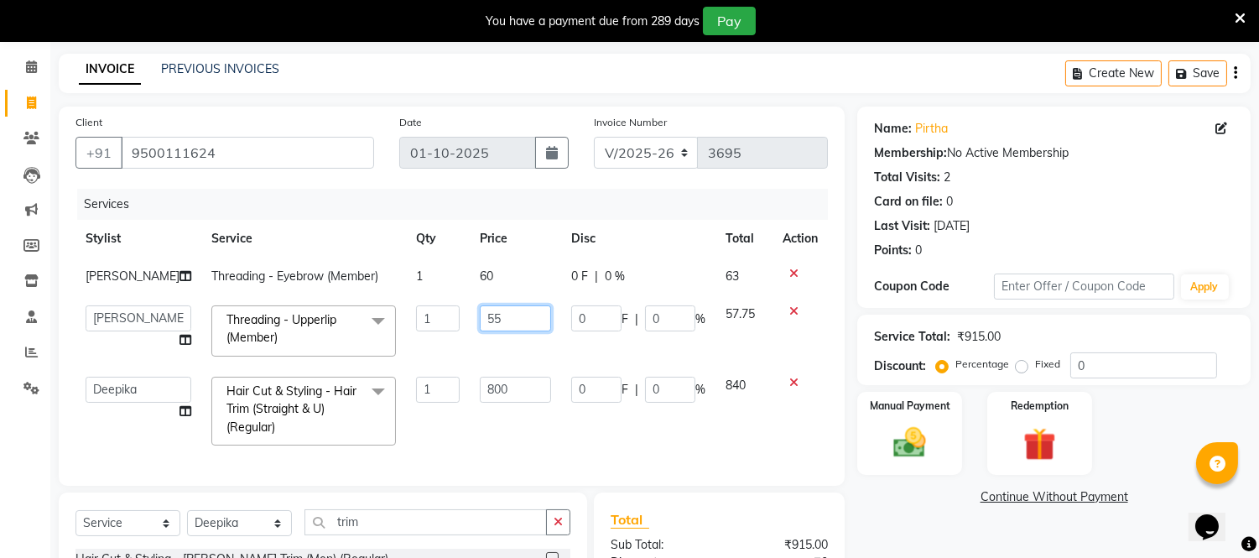
click at [491, 320] on input "55" at bounding box center [515, 318] width 71 height 26
type input "54"
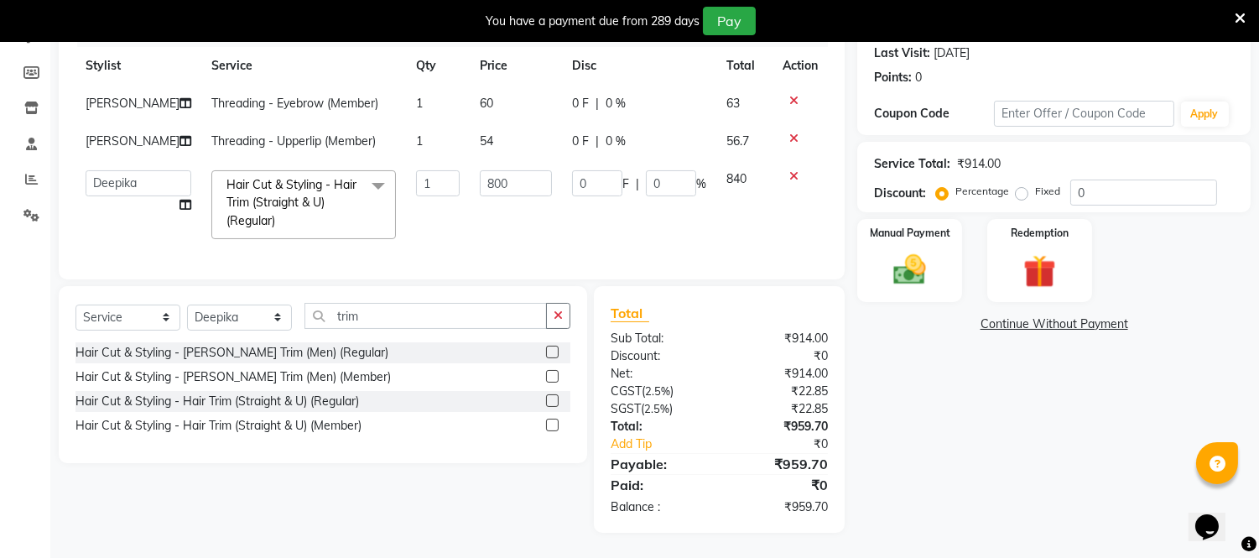
scroll to position [247, 0]
click at [941, 383] on div "Name: Pirtha Membership: No Active Membership Total Visits: 2 Card on file: 0 L…" at bounding box center [1060, 233] width 406 height 599
click at [893, 266] on img at bounding box center [910, 270] width 55 height 39
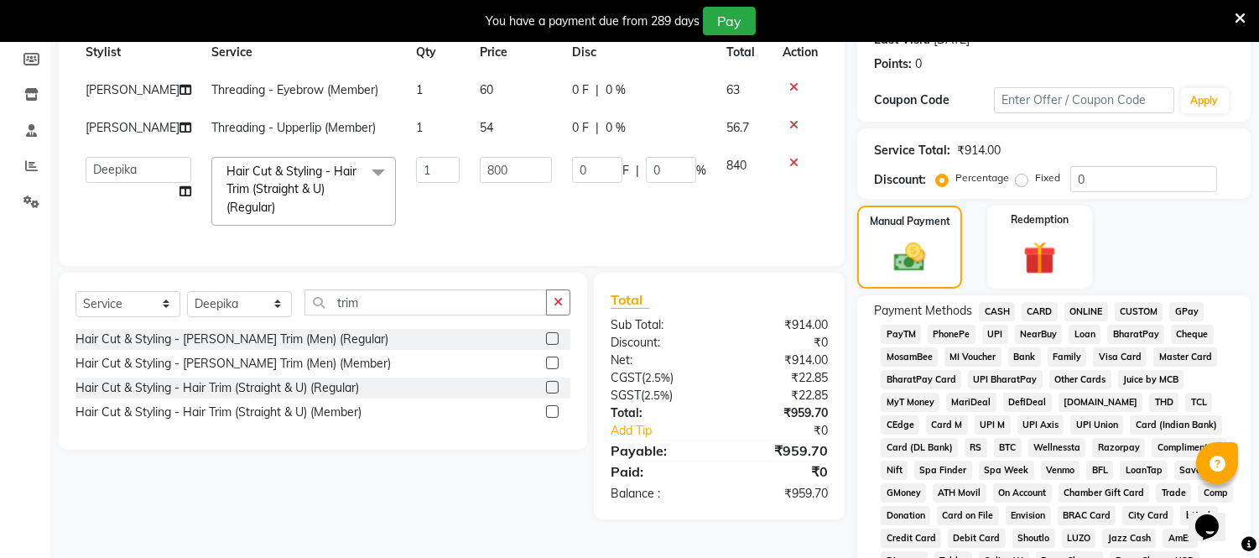
scroll to position [281, 0]
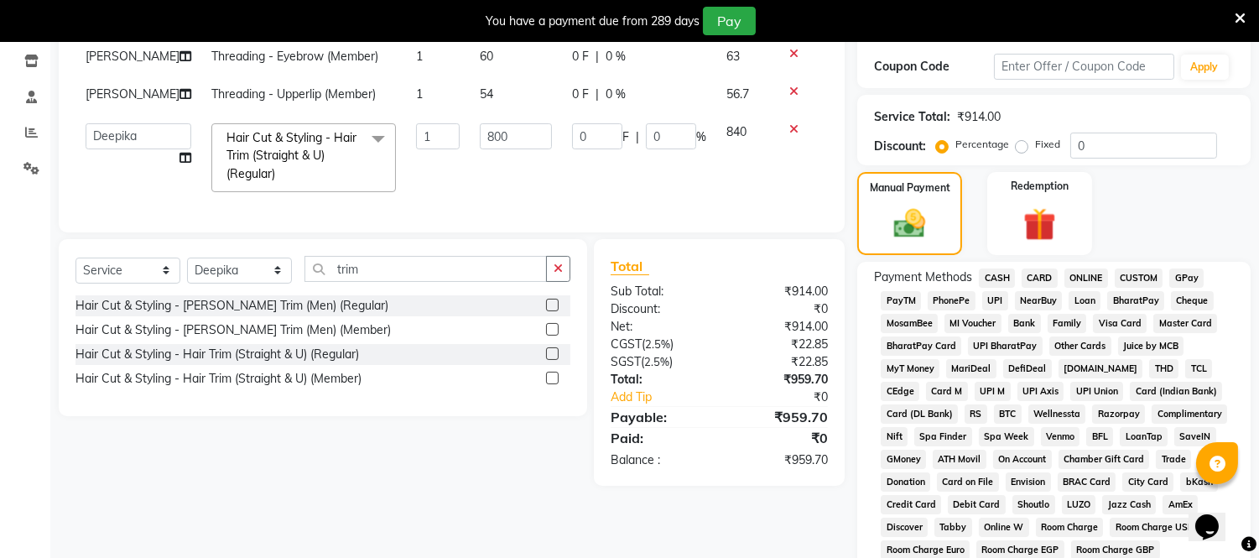
click at [1080, 282] on span "ONLINE" at bounding box center [1087, 277] width 44 height 19
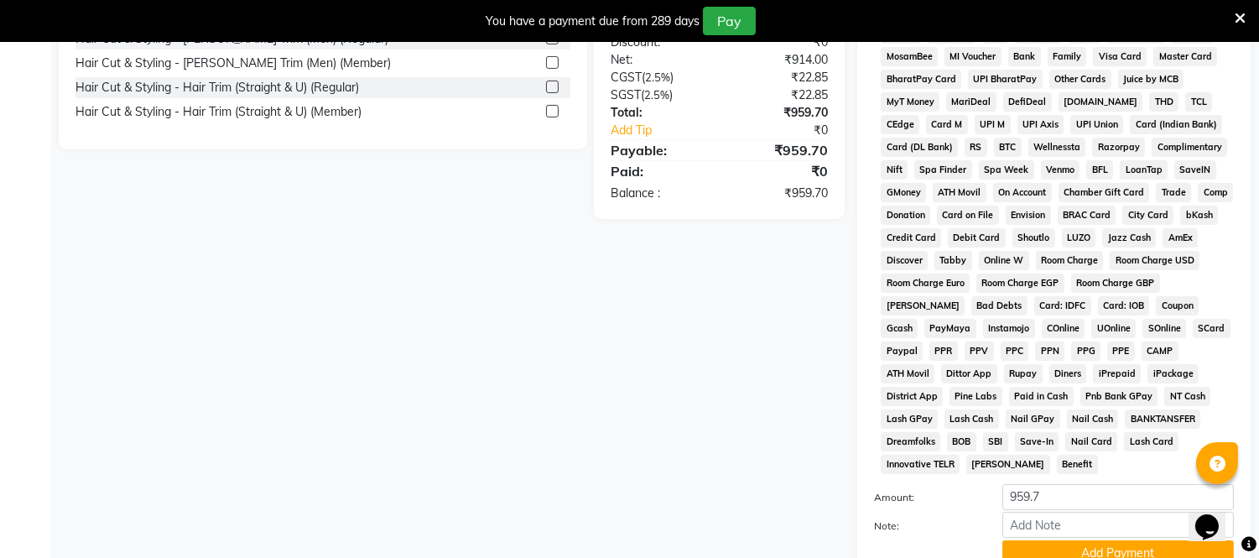
scroll to position [602, 0]
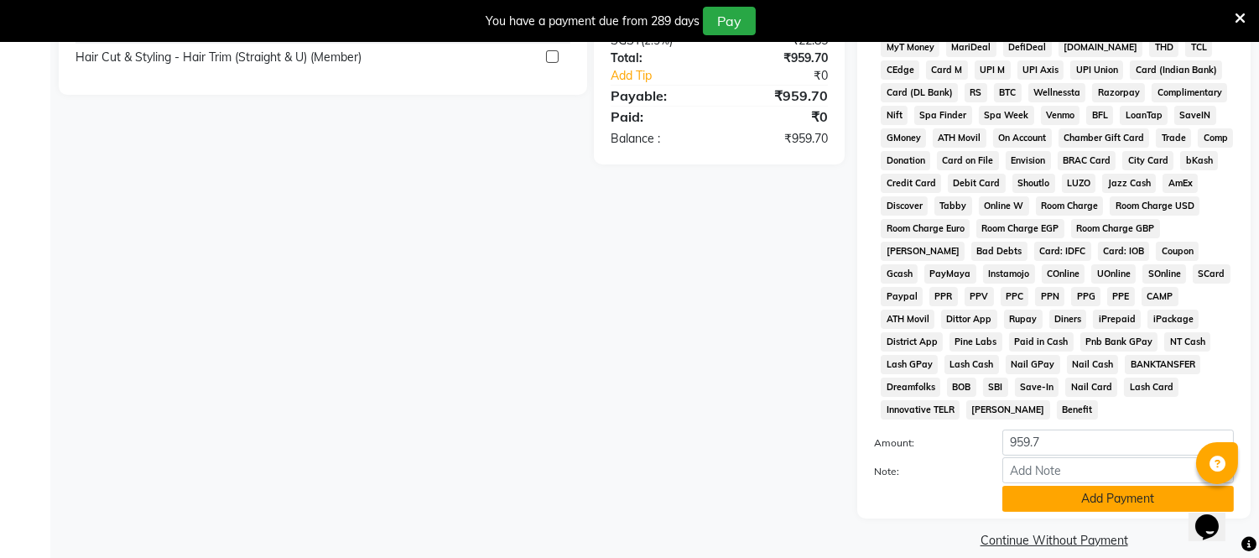
click at [1075, 486] on button "Add Payment" at bounding box center [1118, 499] width 232 height 26
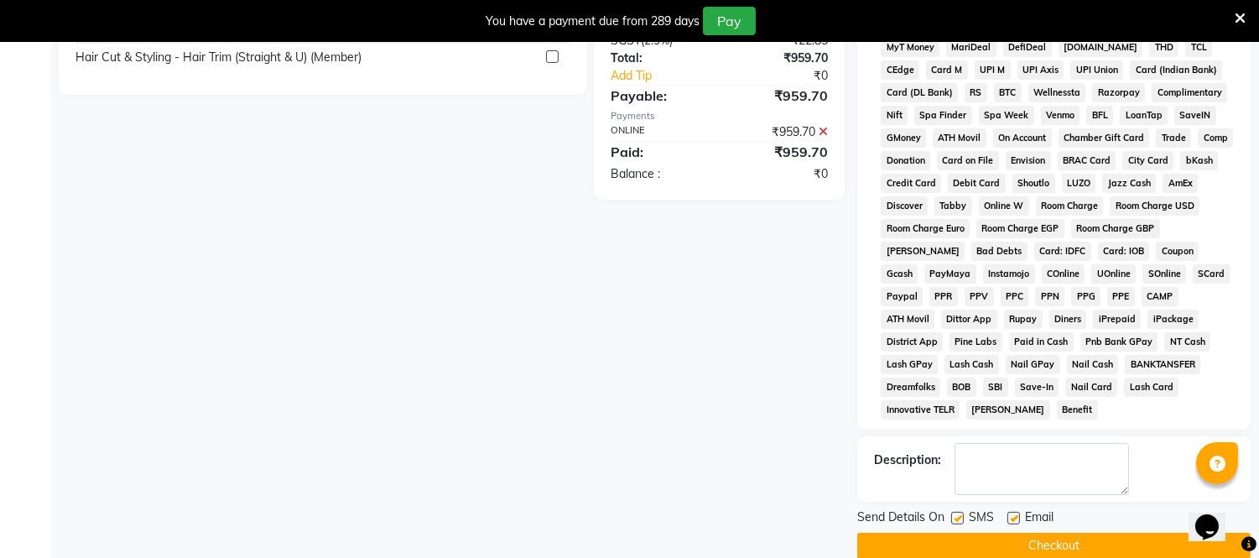
click at [1064, 533] on button "Checkout" at bounding box center [1053, 546] width 393 height 26
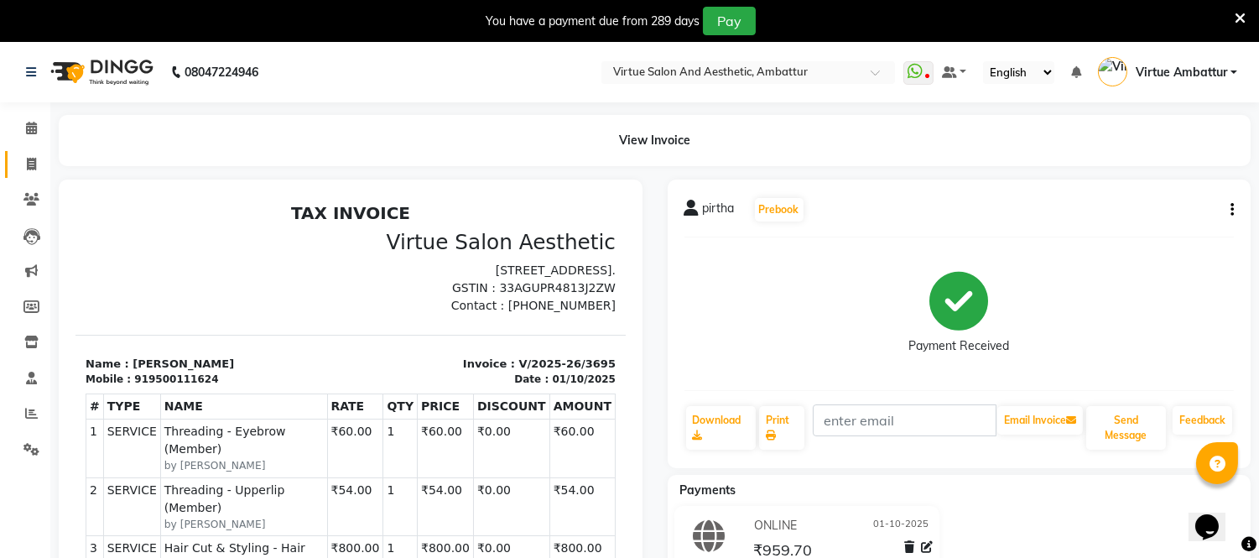
click at [31, 151] on link "Invoice" at bounding box center [25, 165] width 40 height 28
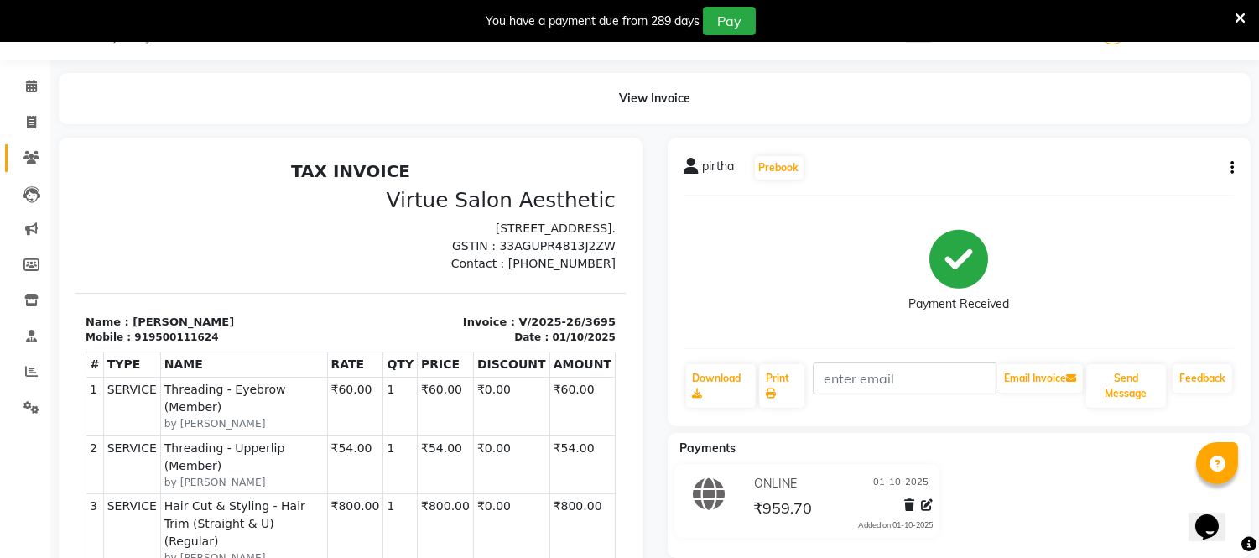
select select "service"
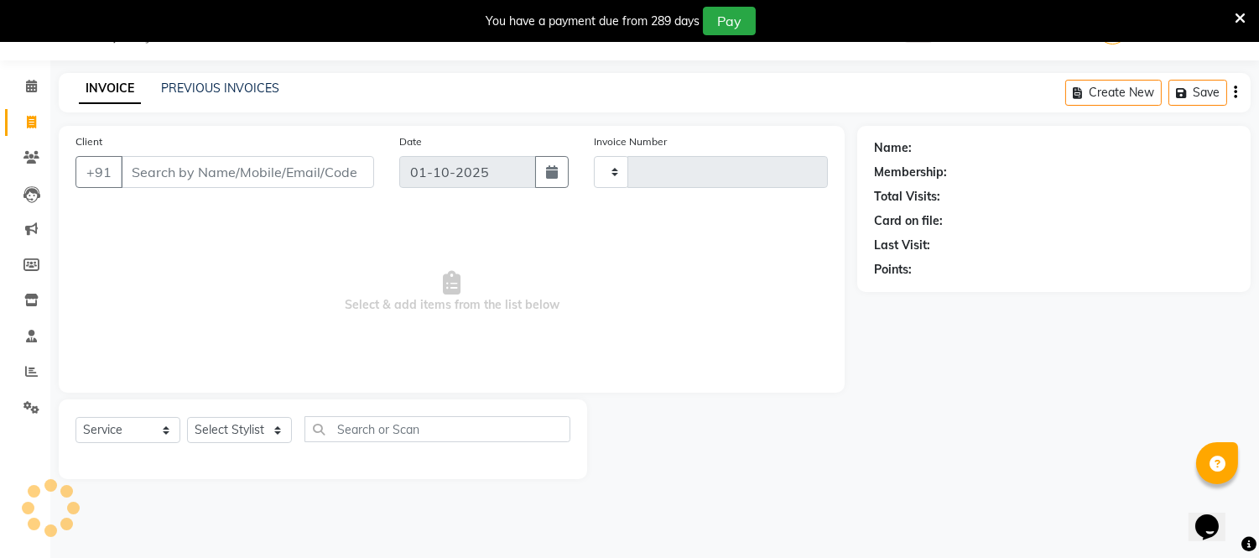
type input "3696"
select select "5237"
click at [233, 89] on link "PREVIOUS INVOICES" at bounding box center [220, 88] width 118 height 15
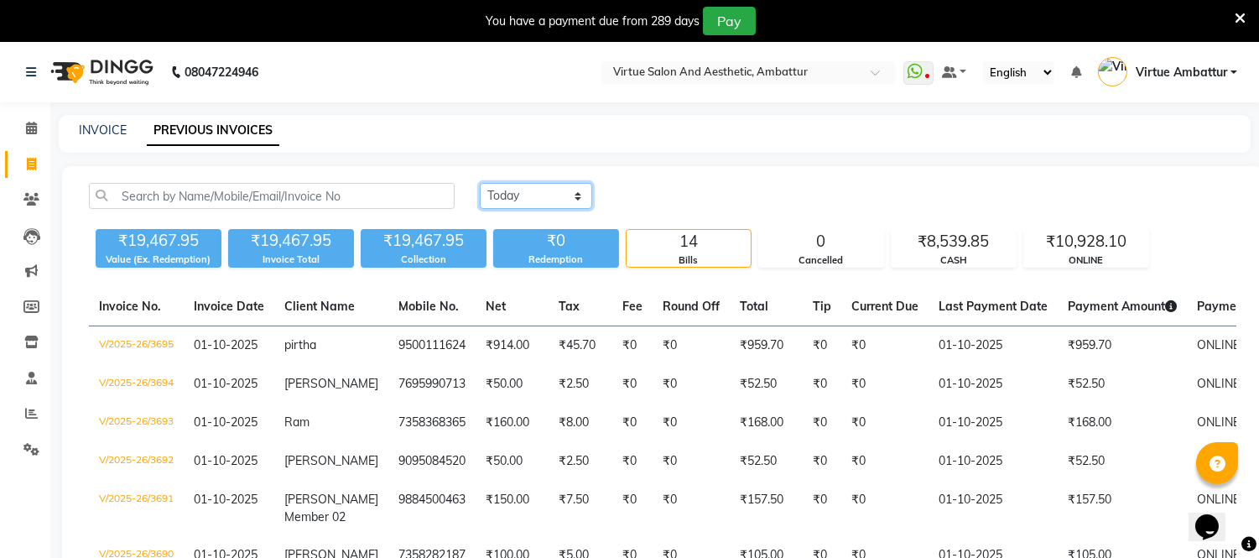
click at [555, 195] on select "[DATE] [DATE] Custom Range" at bounding box center [536, 196] width 112 height 26
click at [480, 183] on select "[DATE] [DATE] Custom Range" at bounding box center [536, 196] width 112 height 26
click at [775, 158] on main "INVOICE PREVIOUS INVOICES Today Yesterday Custom Range ₹19,467.95 Value (Ex. Re…" at bounding box center [654, 545] width 1209 height 860
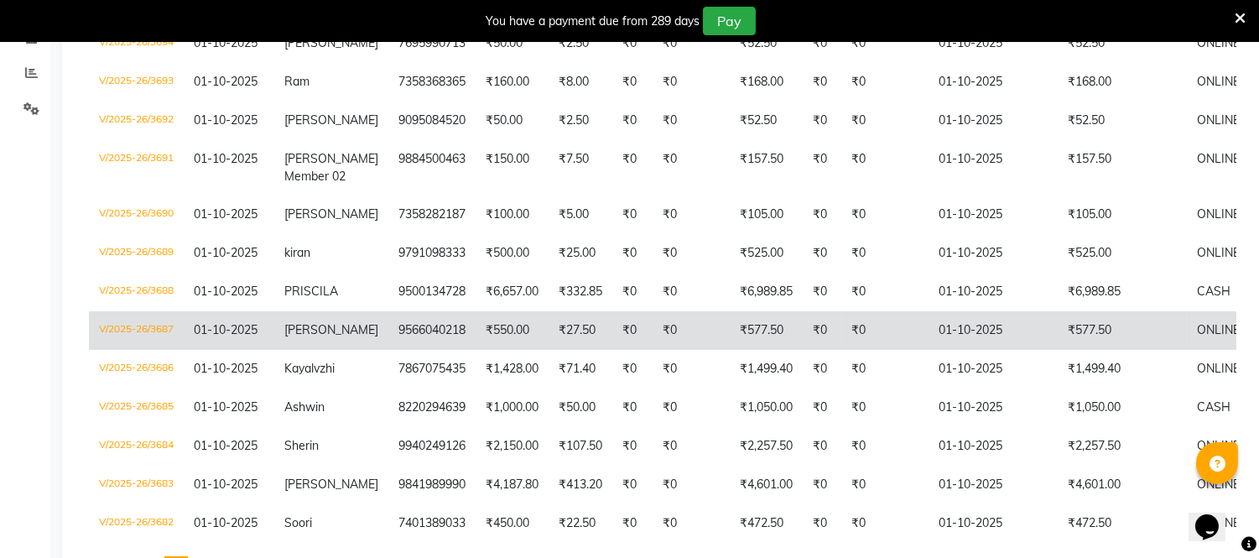
scroll to position [372, 0]
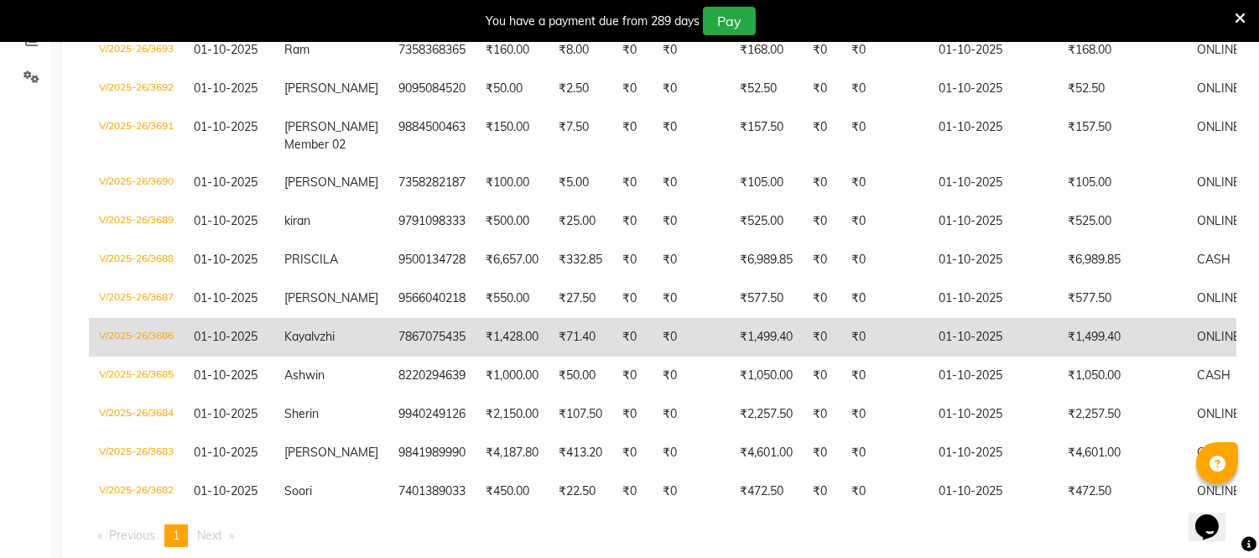
click at [308, 334] on span "Kayalvzhi" at bounding box center [309, 336] width 50 height 15
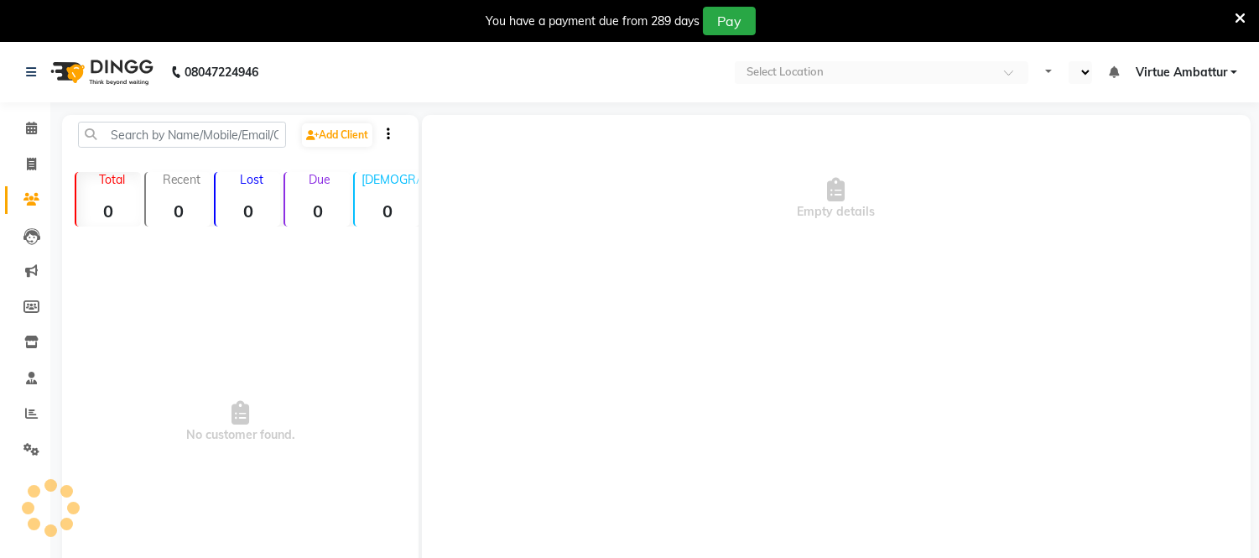
select select "en"
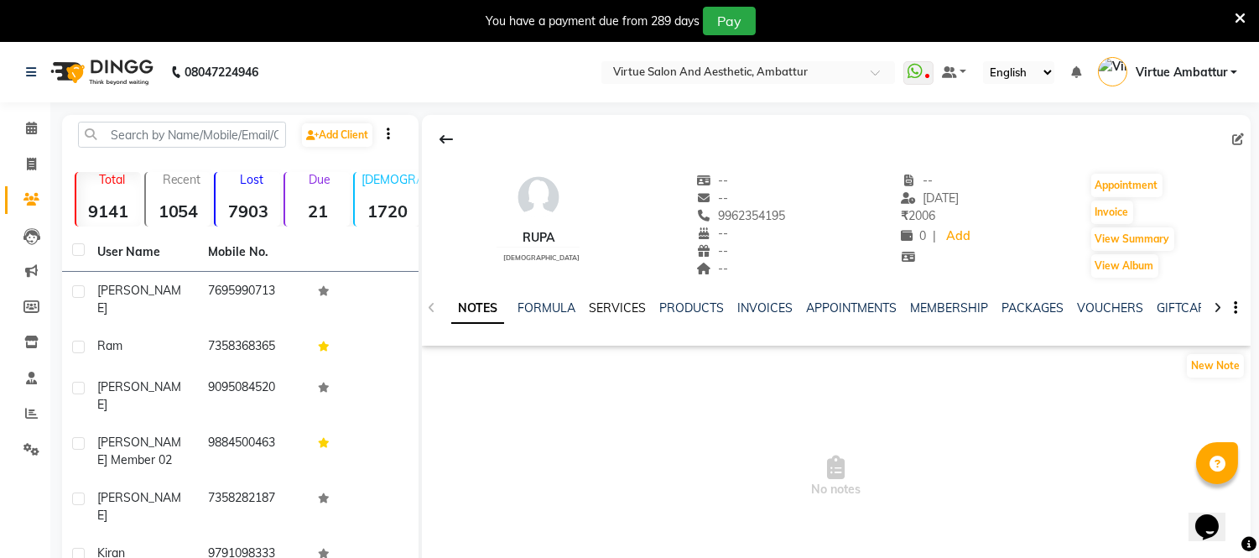
click at [609, 306] on link "SERVICES" at bounding box center [617, 307] width 57 height 15
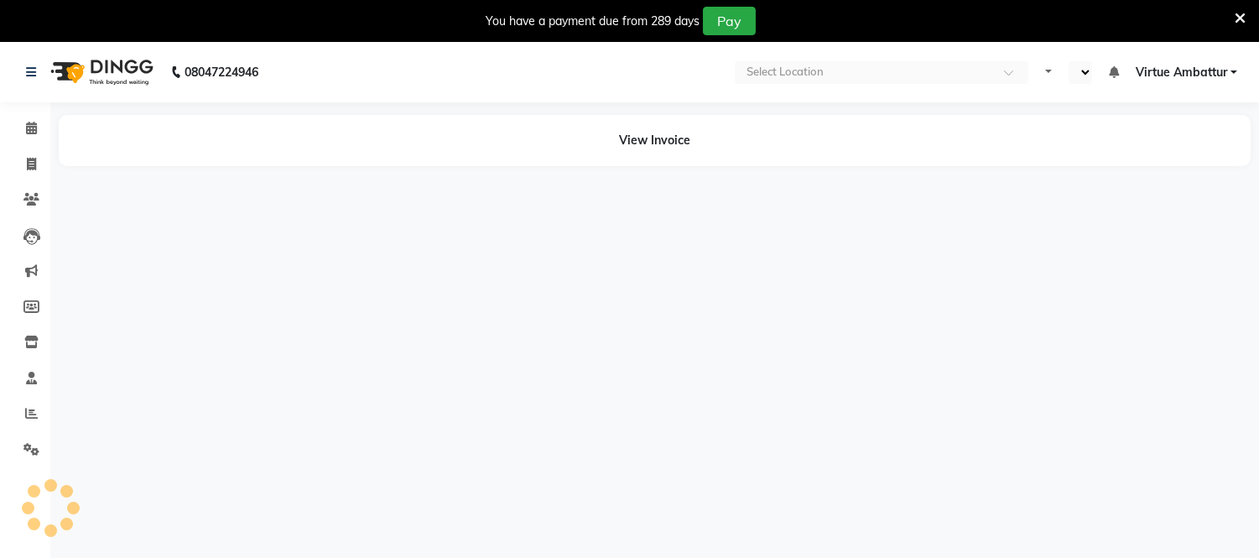
select select "en"
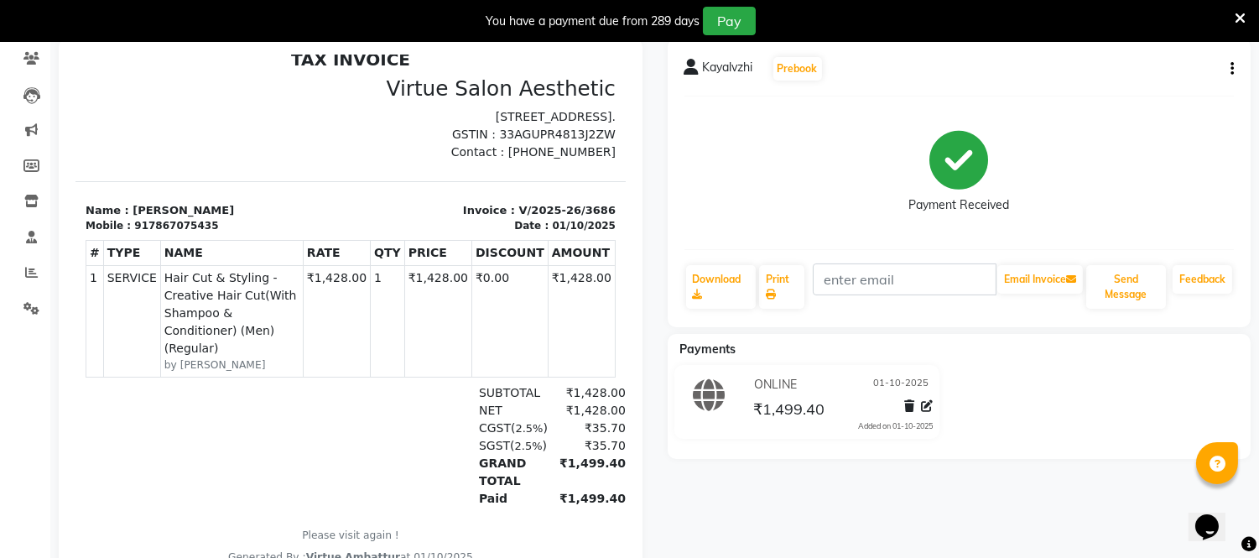
scroll to position [186, 0]
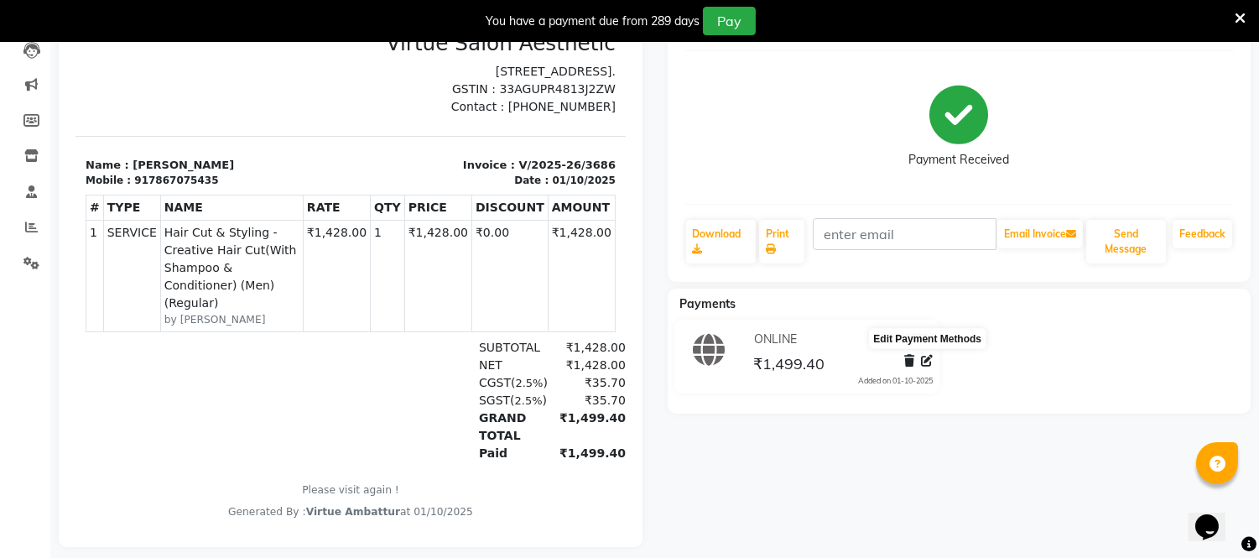
click at [927, 358] on icon at bounding box center [927, 361] width 12 height 12
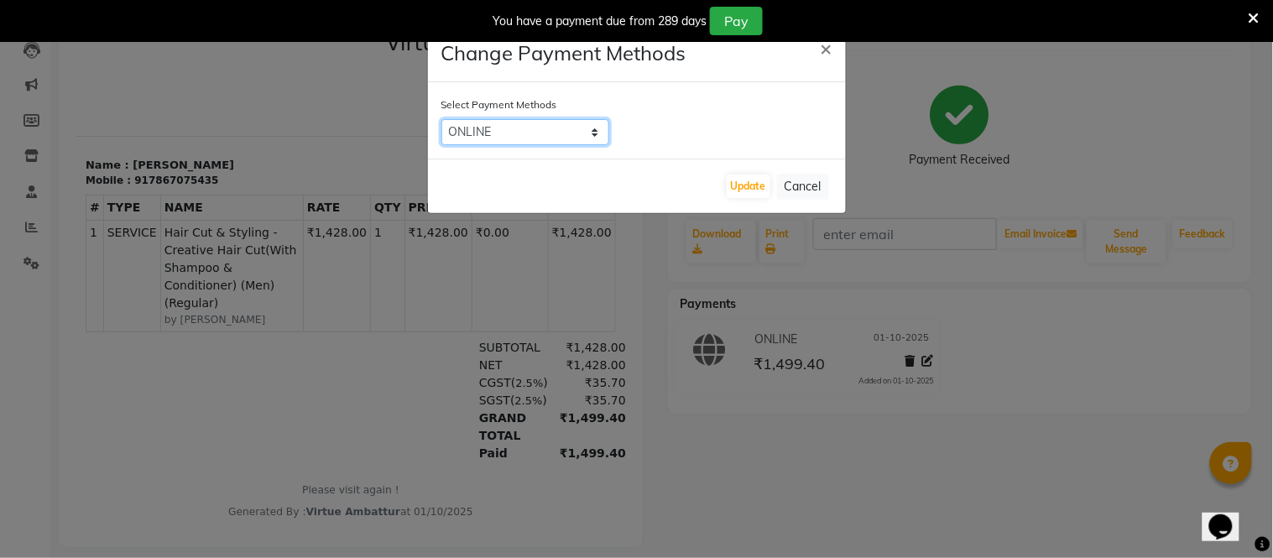
click at [591, 134] on select "CASH CARD ONLINE CUSTOM GPay PayTM PhonePe UPI NearBuy Loan BharatPay Cheque Mo…" at bounding box center [525, 132] width 168 height 26
select select "2"
click at [441, 119] on select "CASH CARD ONLINE CUSTOM GPay PayTM PhonePe UPI NearBuy Loan BharatPay Cheque Mo…" at bounding box center [525, 132] width 168 height 26
click at [751, 183] on button "Update" at bounding box center [748, 185] width 44 height 23
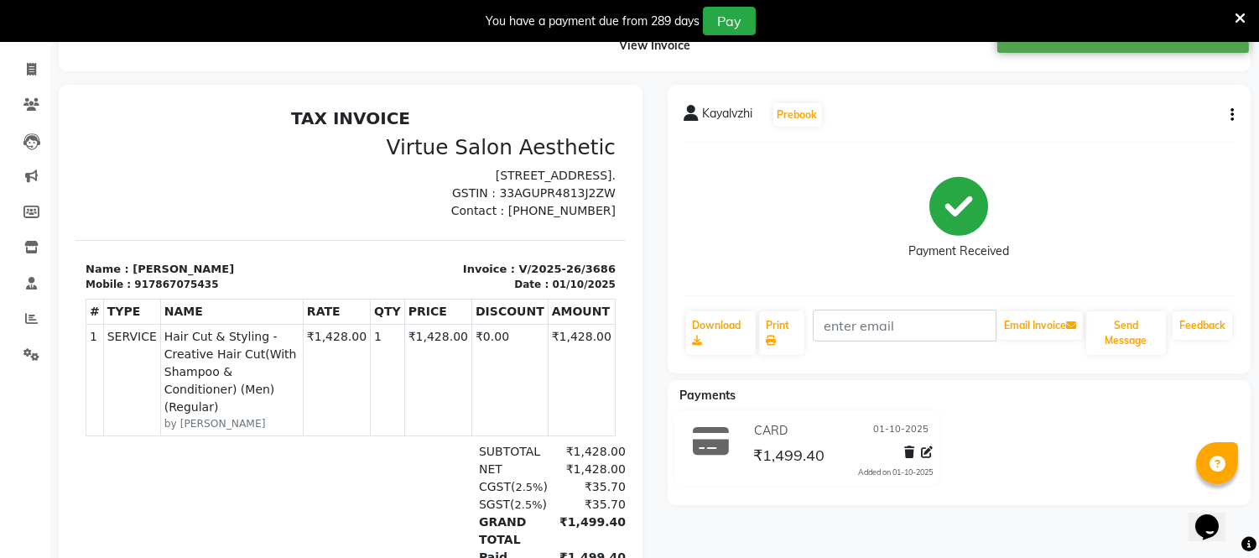
scroll to position [0, 0]
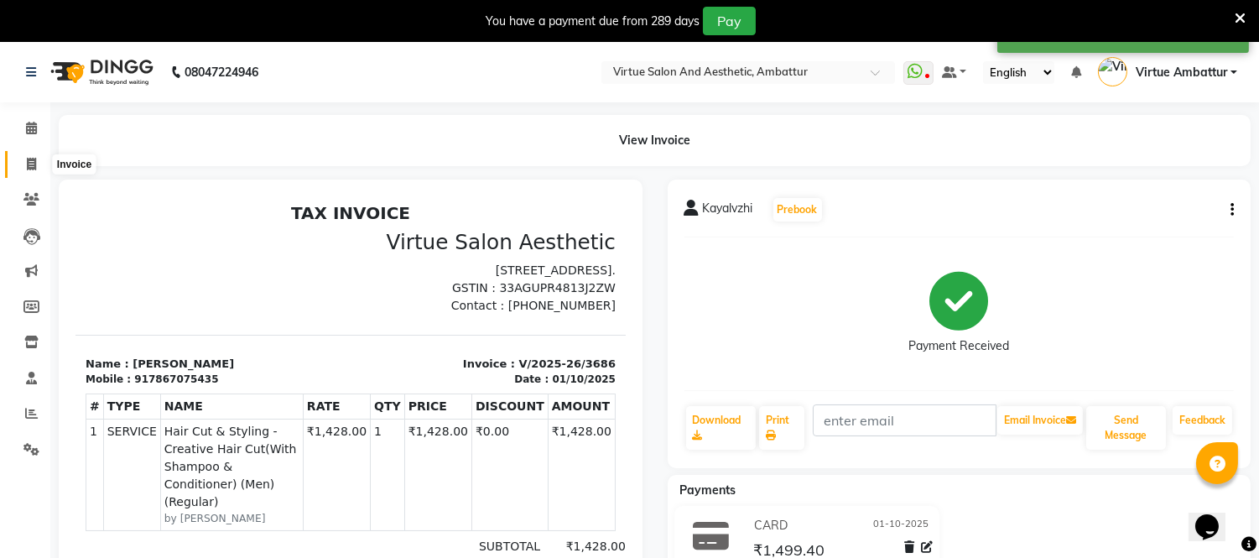
click at [27, 160] on icon at bounding box center [31, 164] width 9 height 13
select select "service"
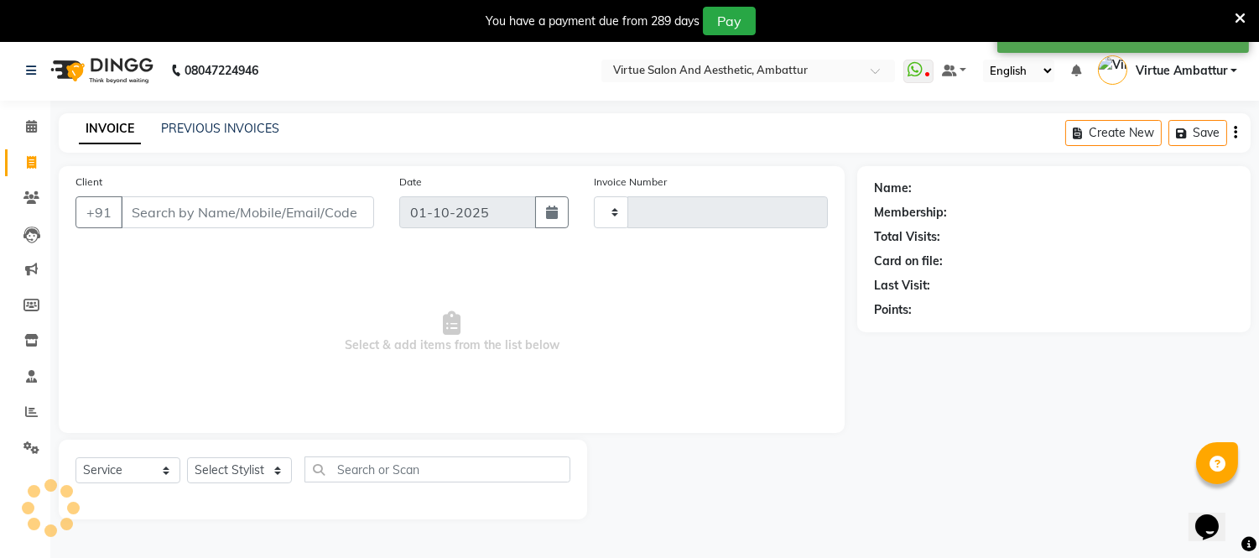
scroll to position [42, 0]
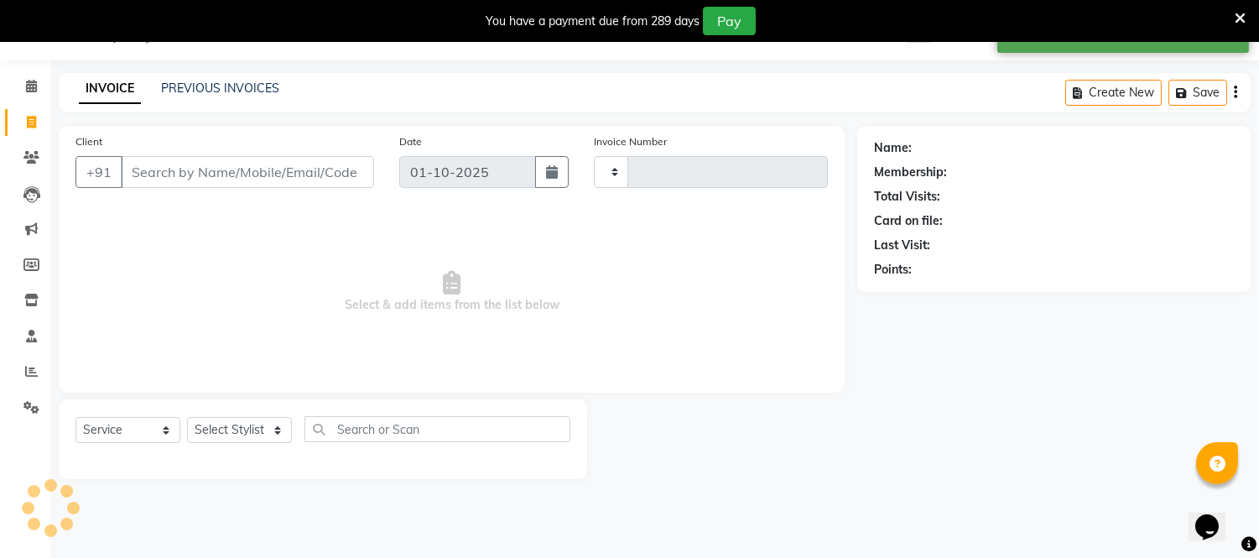
type input "3696"
select select "5237"
click at [227, 93] on link "PREVIOUS INVOICES" at bounding box center [220, 88] width 118 height 15
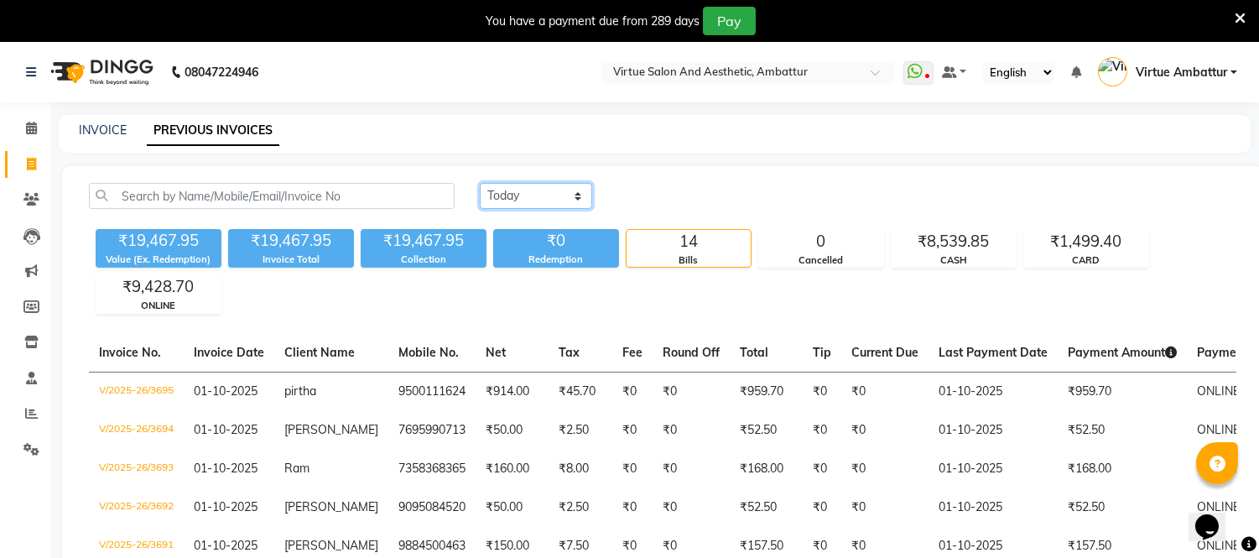
click at [566, 191] on select "[DATE] [DATE] Custom Range" at bounding box center [536, 196] width 112 height 26
select select "range"
click at [480, 183] on select "[DATE] [DATE] Custom Range" at bounding box center [536, 196] width 112 height 26
